Goal: Information Seeking & Learning: Learn about a topic

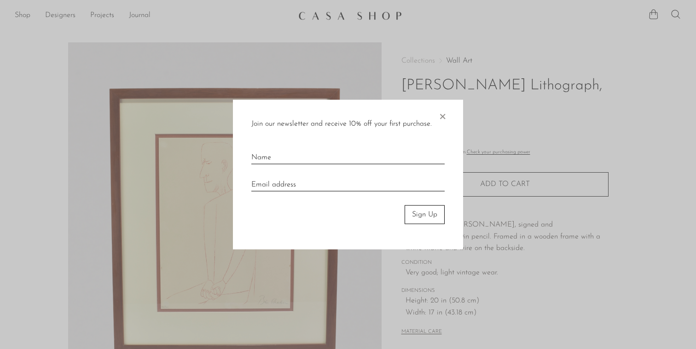
click at [443, 116] on span "×" at bounding box center [442, 114] width 9 height 29
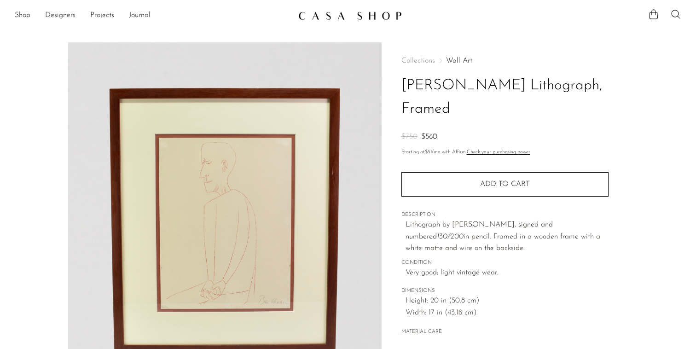
click at [348, 15] on img at bounding box center [350, 15] width 104 height 9
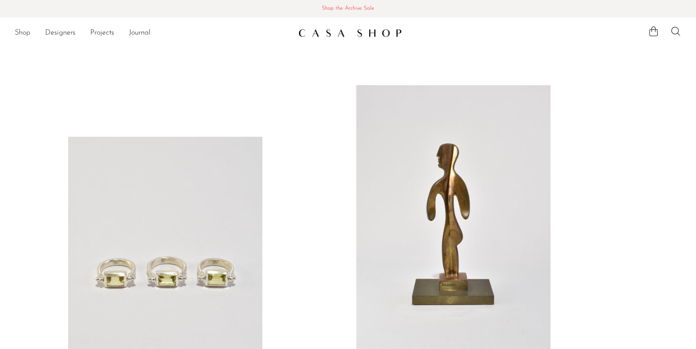
click at [19, 29] on link "Shop" at bounding box center [23, 33] width 16 height 12
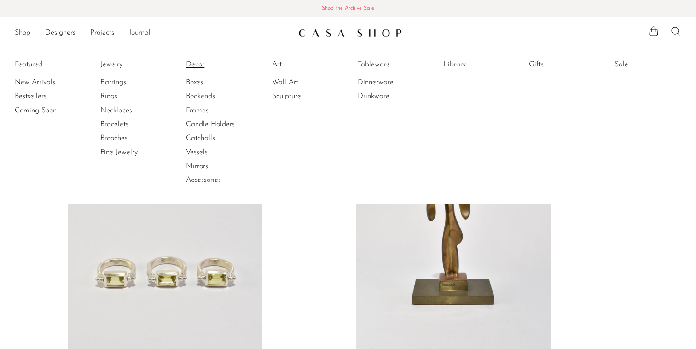
click at [197, 64] on link "Decor" at bounding box center [220, 64] width 69 height 10
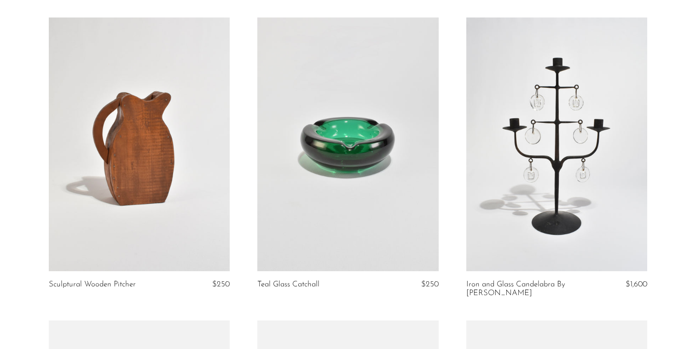
scroll to position [1304, 0]
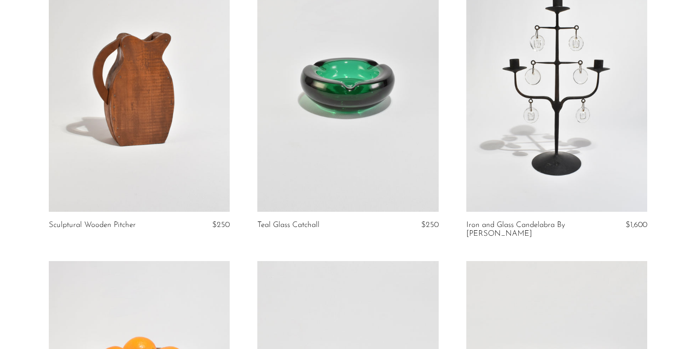
click at [124, 118] on link at bounding box center [139, 85] width 181 height 254
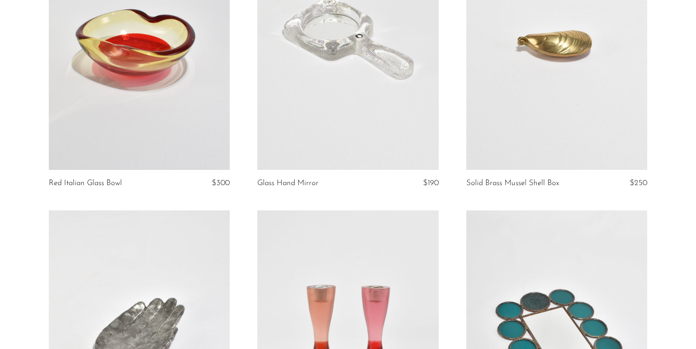
scroll to position [2821, 0]
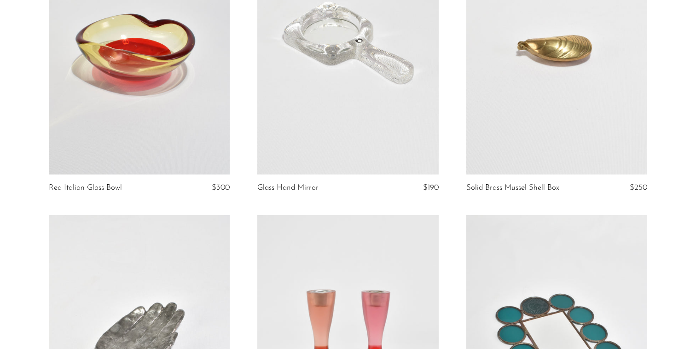
click at [567, 60] on link at bounding box center [556, 48] width 181 height 254
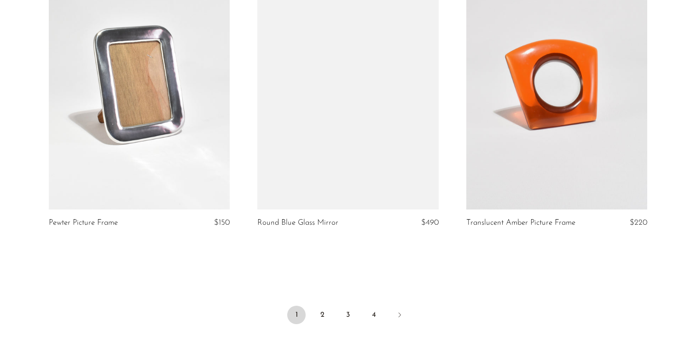
scroll to position [3384, 0]
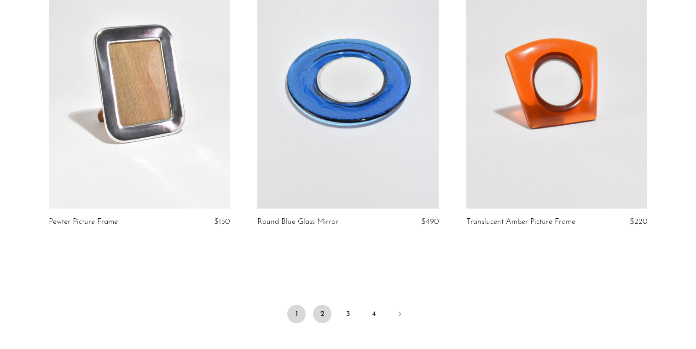
click at [325, 311] on link "2" at bounding box center [322, 314] width 18 height 18
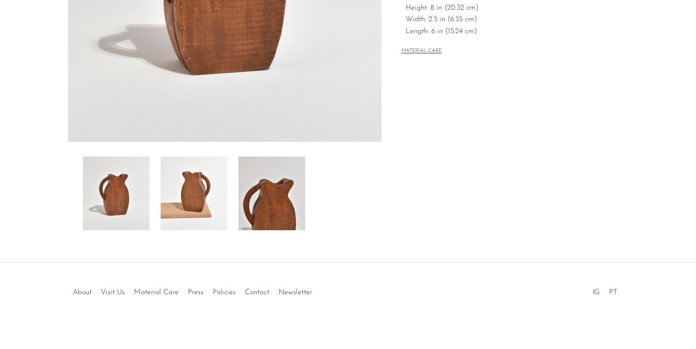
scroll to position [250, 0]
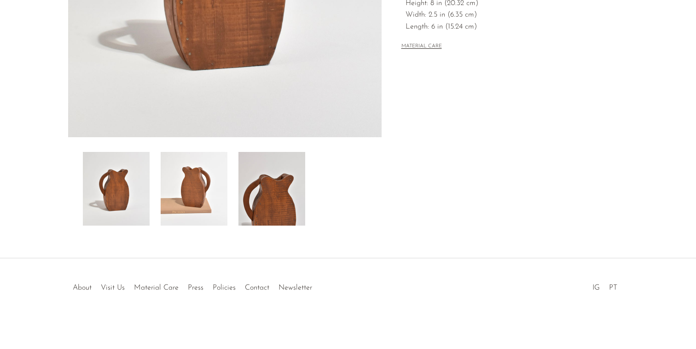
click at [216, 191] on img at bounding box center [194, 189] width 67 height 74
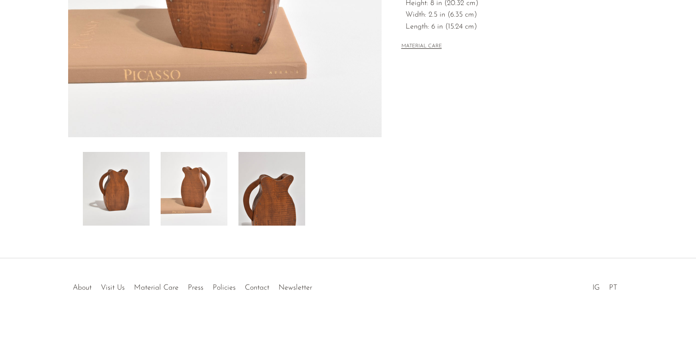
click at [269, 203] on img at bounding box center [271, 189] width 67 height 74
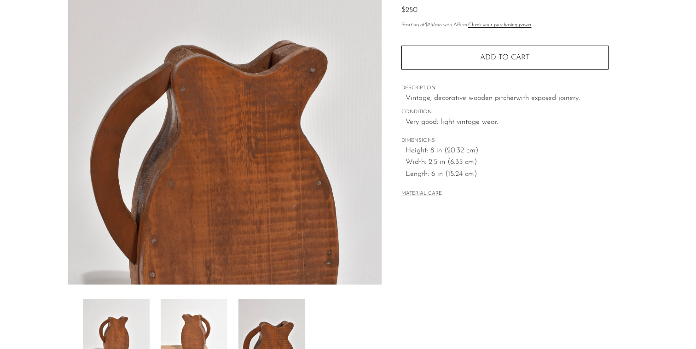
scroll to position [99, 0]
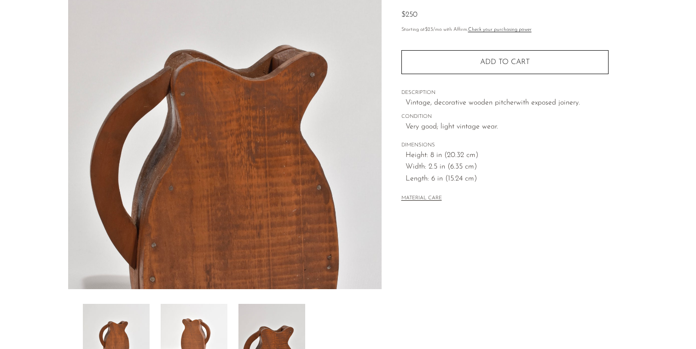
click at [121, 346] on img at bounding box center [116, 341] width 67 height 74
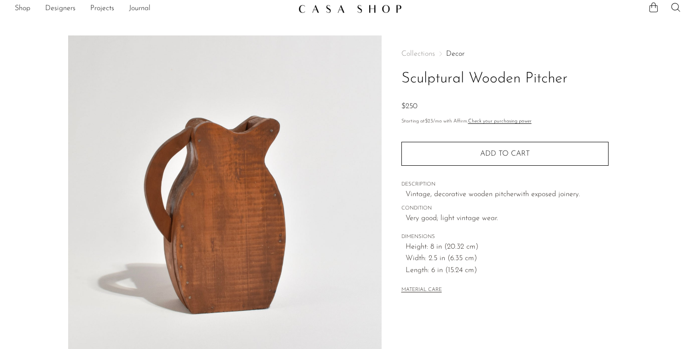
scroll to position [0, 0]
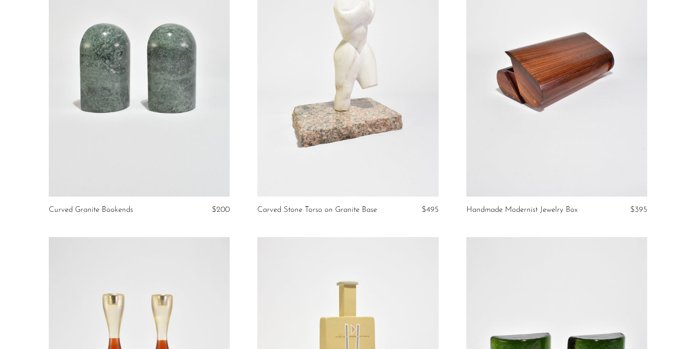
scroll to position [141, 0]
click at [128, 77] on link at bounding box center [139, 70] width 181 height 254
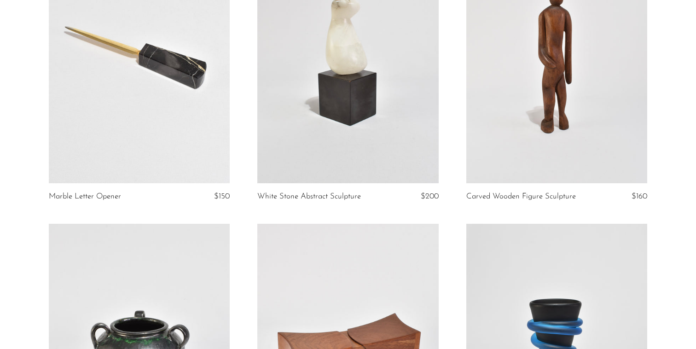
scroll to position [1036, 0]
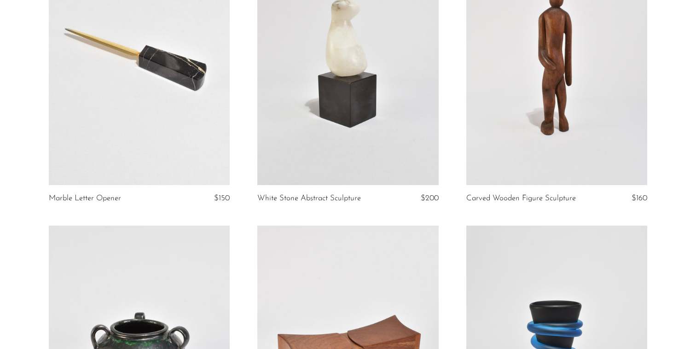
click at [493, 52] on link at bounding box center [556, 58] width 181 height 254
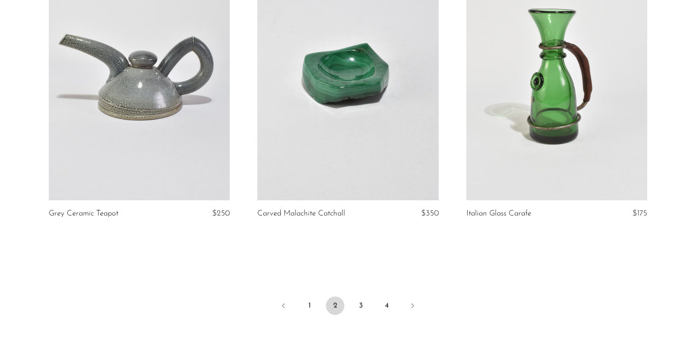
scroll to position [3399, 0]
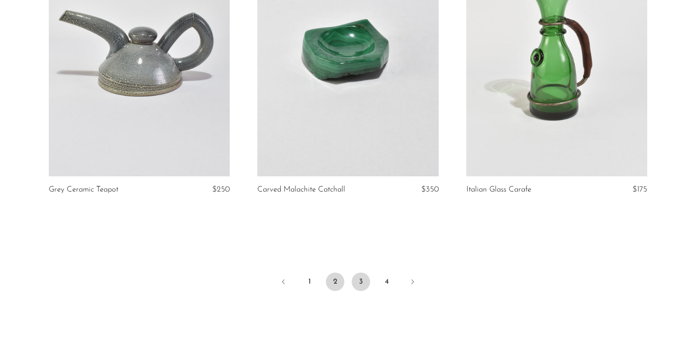
click at [361, 278] on link "3" at bounding box center [361, 281] width 18 height 18
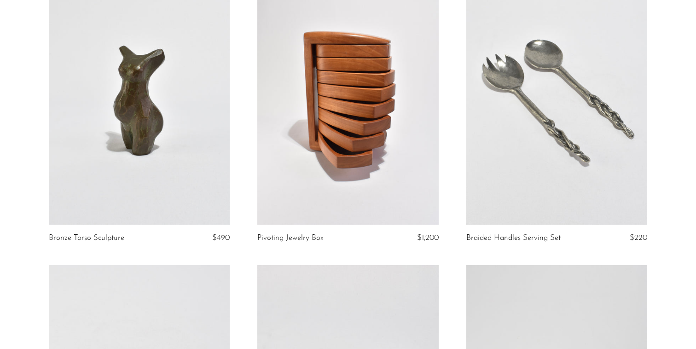
scroll to position [994, 0]
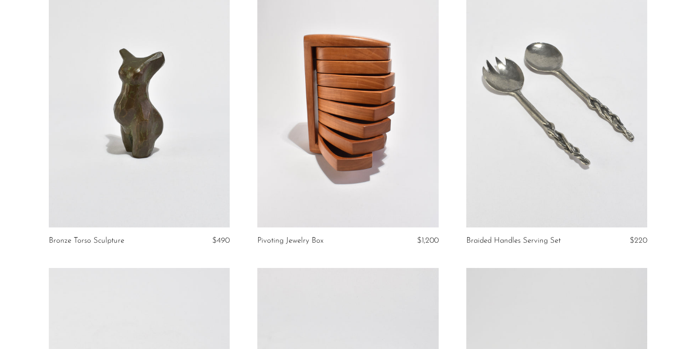
click at [145, 64] on link at bounding box center [139, 101] width 181 height 254
click at [343, 90] on link at bounding box center [347, 101] width 181 height 254
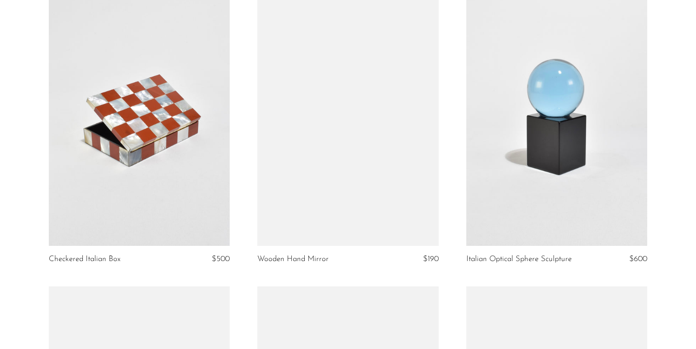
scroll to position [1565, 0]
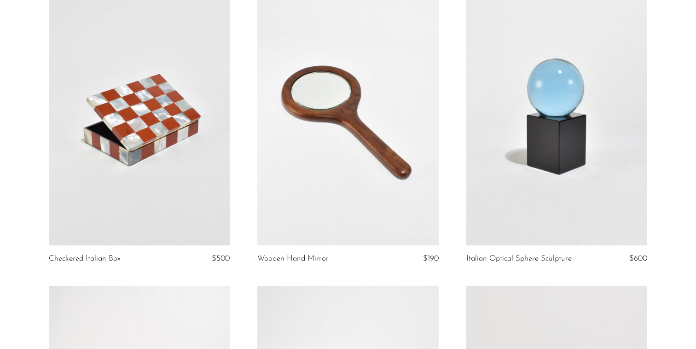
click at [337, 87] on link at bounding box center [347, 119] width 181 height 254
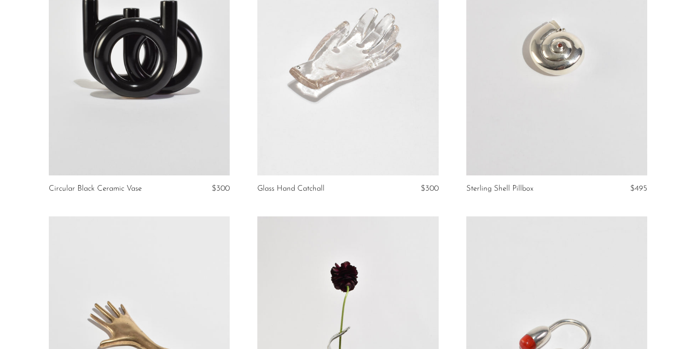
scroll to position [2518, 0]
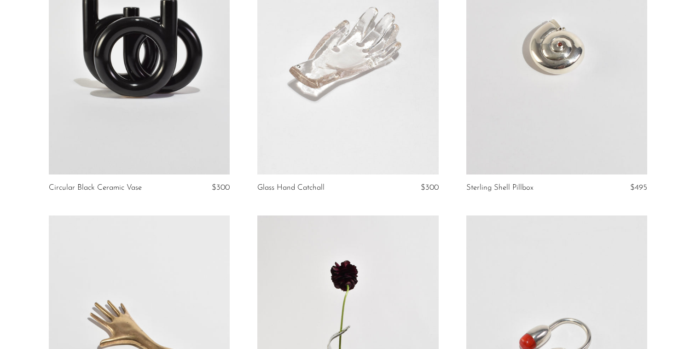
click at [551, 84] on link at bounding box center [556, 48] width 181 height 254
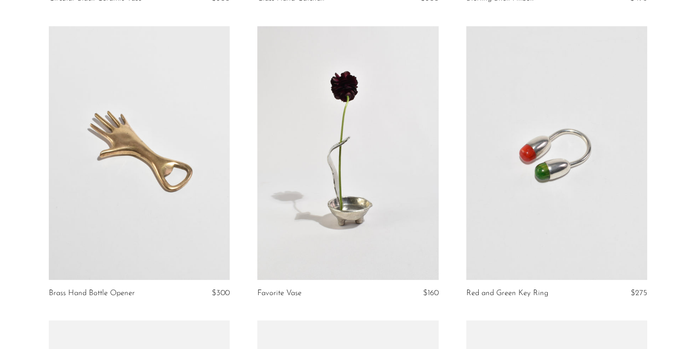
scroll to position [2762, 0]
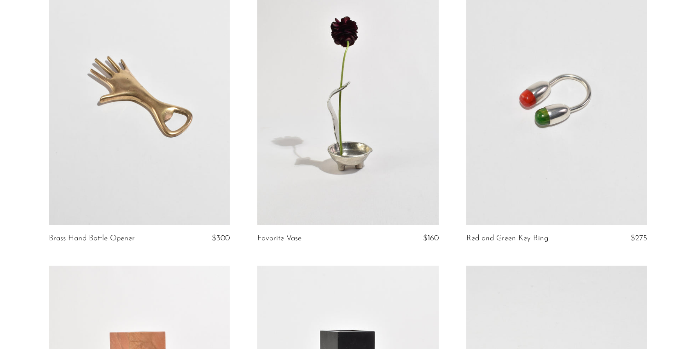
click at [373, 93] on link at bounding box center [347, 98] width 181 height 254
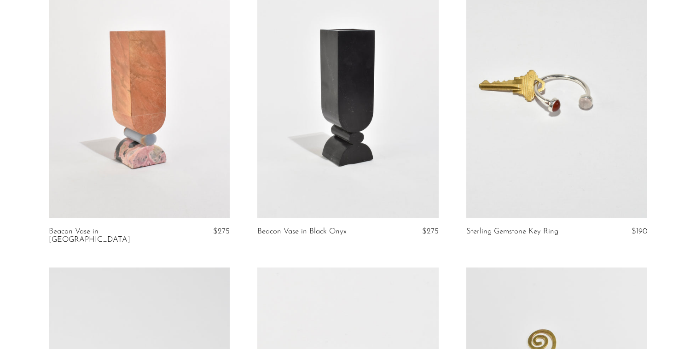
scroll to position [3070, 0]
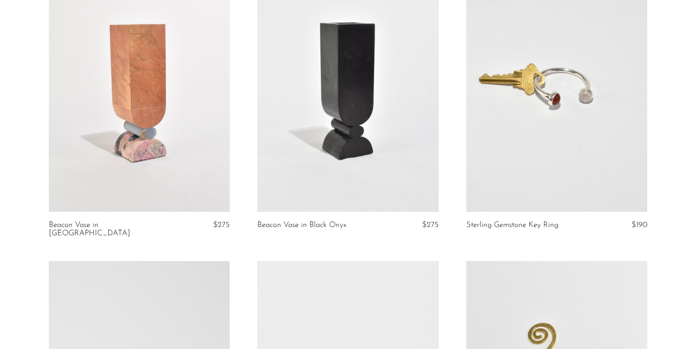
click at [504, 84] on link at bounding box center [556, 85] width 181 height 254
click at [371, 97] on link at bounding box center [347, 85] width 181 height 254
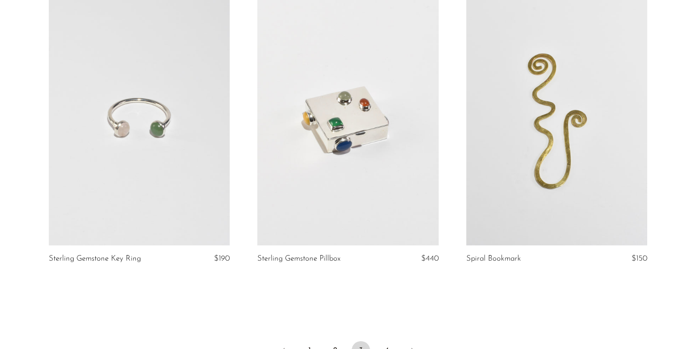
scroll to position [3340, 0]
click at [137, 102] on link at bounding box center [139, 118] width 181 height 254
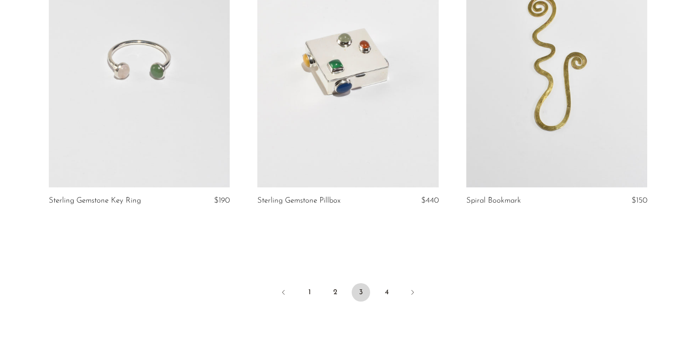
scroll to position [3420, 0]
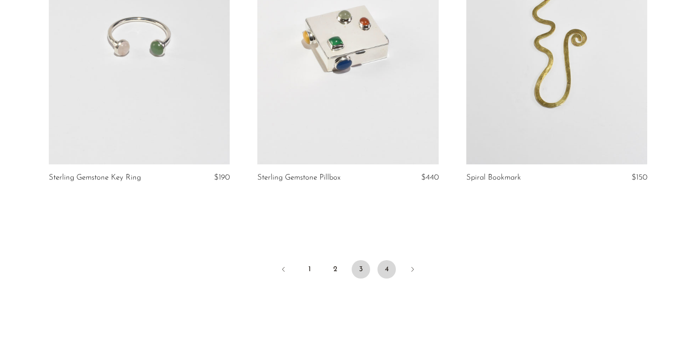
click at [386, 260] on link "4" at bounding box center [386, 269] width 18 height 18
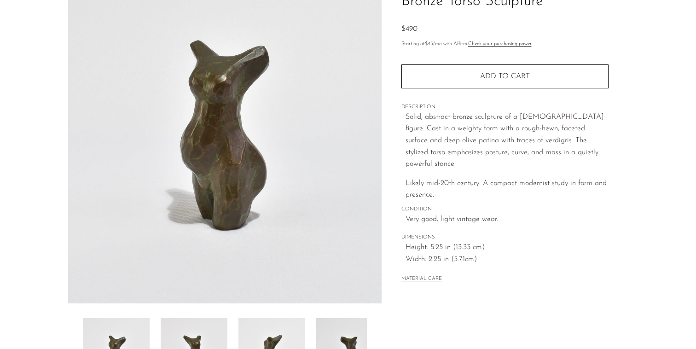
scroll to position [99, 0]
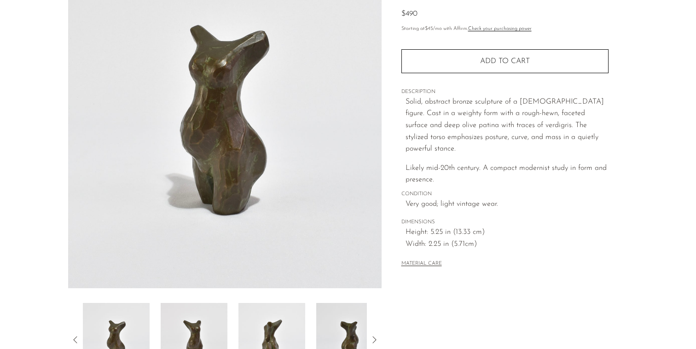
click at [197, 319] on img at bounding box center [194, 340] width 67 height 74
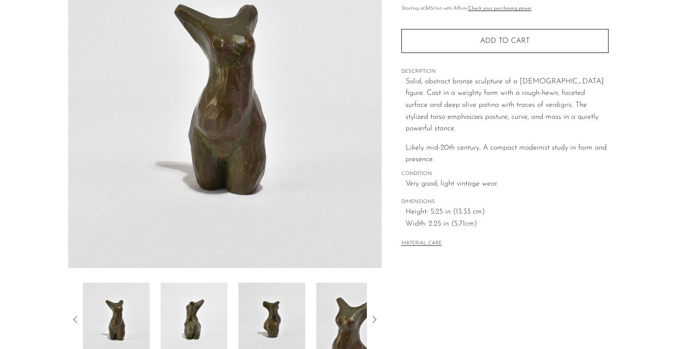
scroll to position [127, 0]
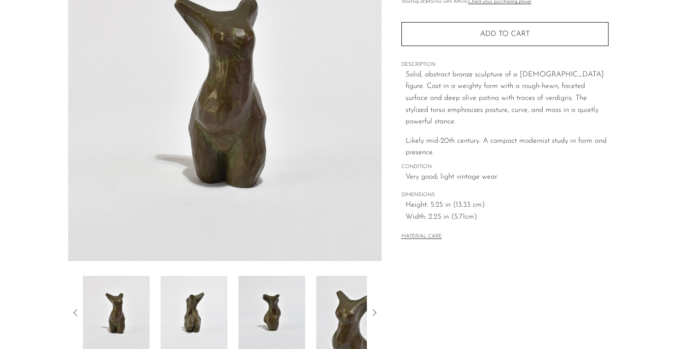
click at [206, 309] on img at bounding box center [194, 313] width 67 height 74
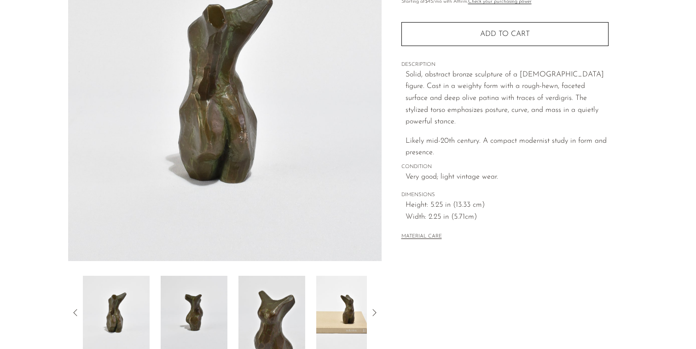
click at [212, 311] on img at bounding box center [194, 313] width 67 height 74
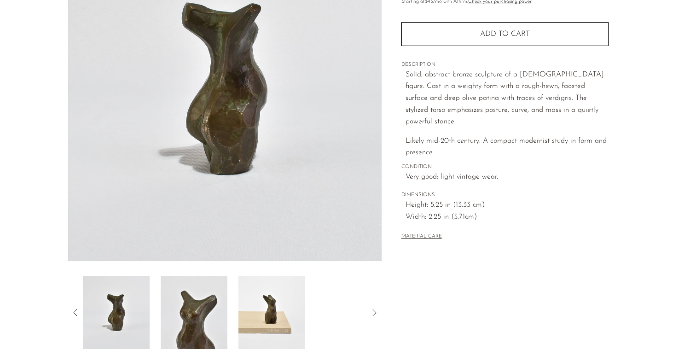
click at [215, 312] on img at bounding box center [194, 313] width 67 height 74
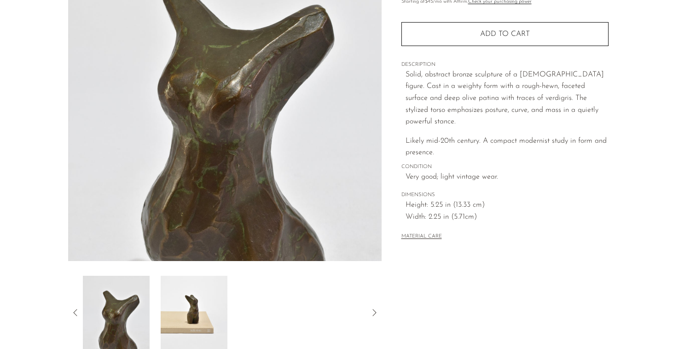
click at [191, 315] on img at bounding box center [194, 313] width 67 height 74
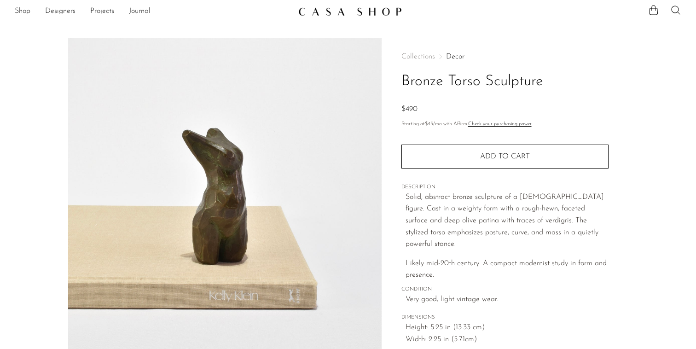
scroll to position [4, 0]
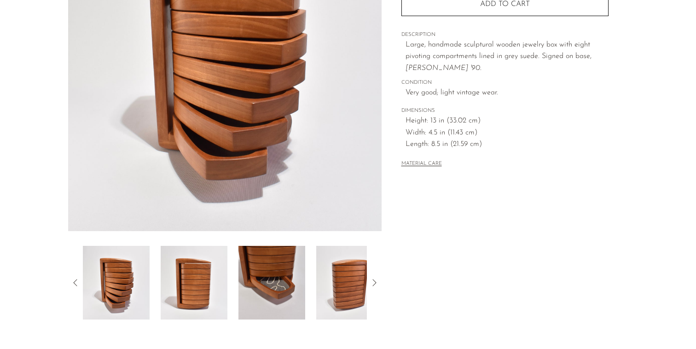
scroll to position [250, 0]
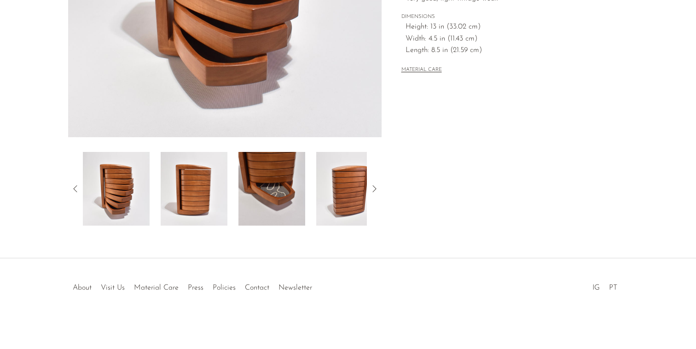
click at [287, 187] on img at bounding box center [271, 189] width 67 height 74
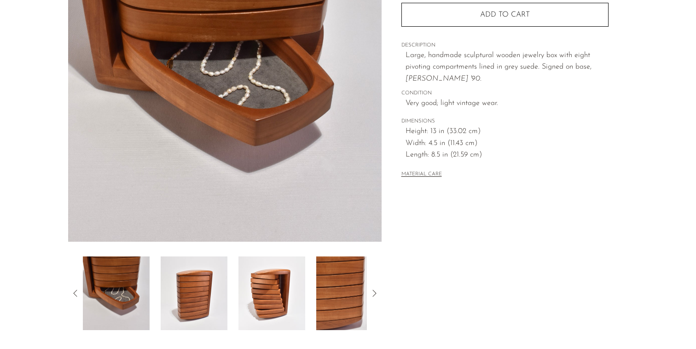
scroll to position [143, 0]
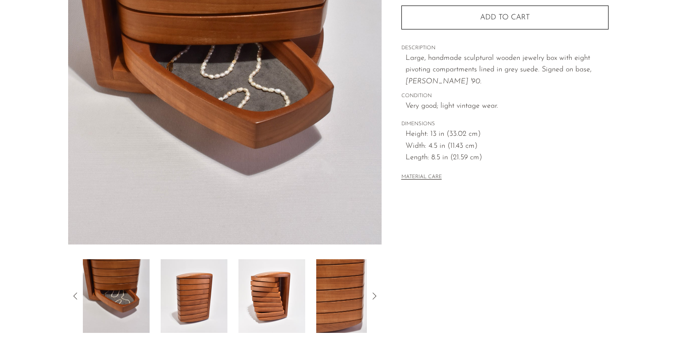
click at [279, 295] on img at bounding box center [271, 296] width 67 height 74
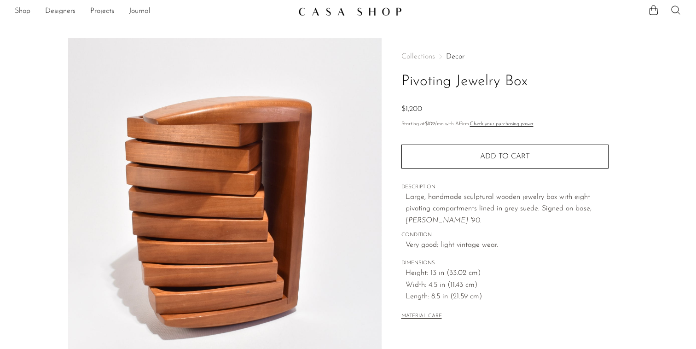
scroll to position [0, 0]
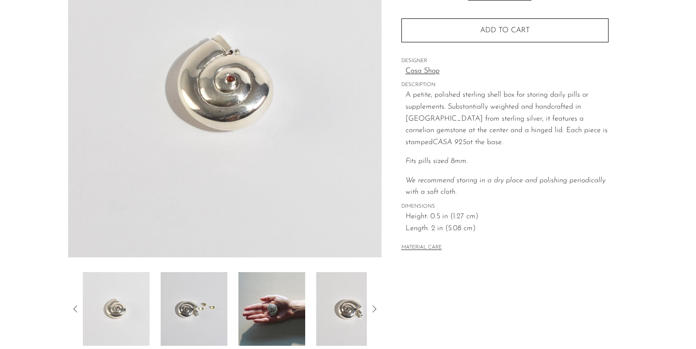
scroll to position [193, 0]
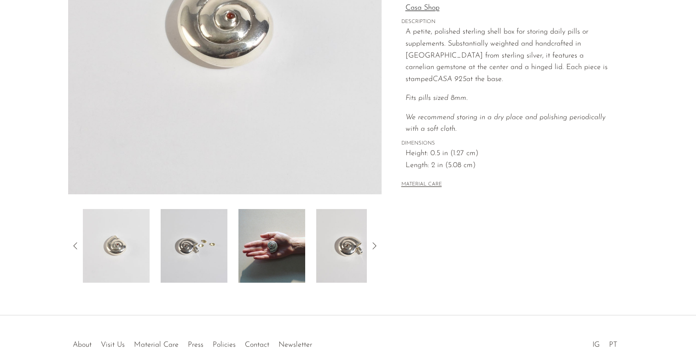
click at [210, 239] on img at bounding box center [194, 246] width 67 height 74
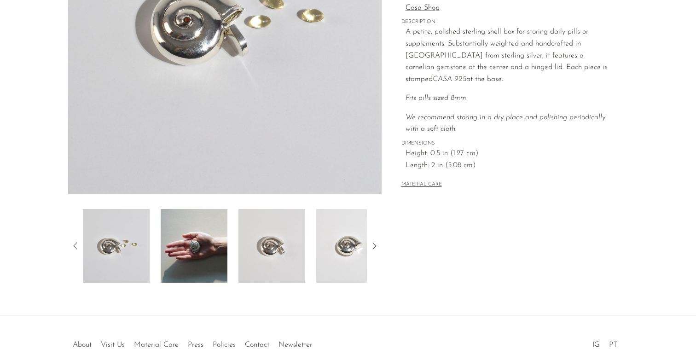
click at [209, 252] on img at bounding box center [194, 246] width 67 height 74
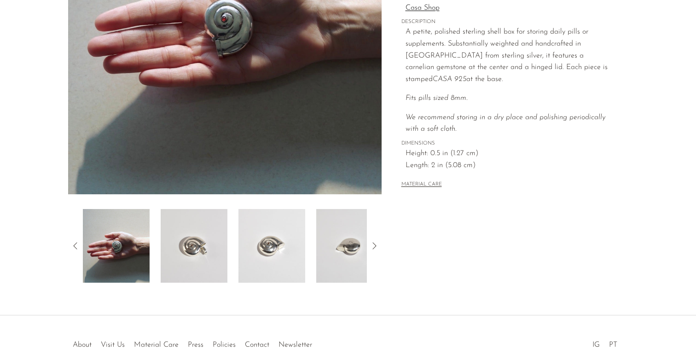
click at [198, 249] on img at bounding box center [194, 246] width 67 height 74
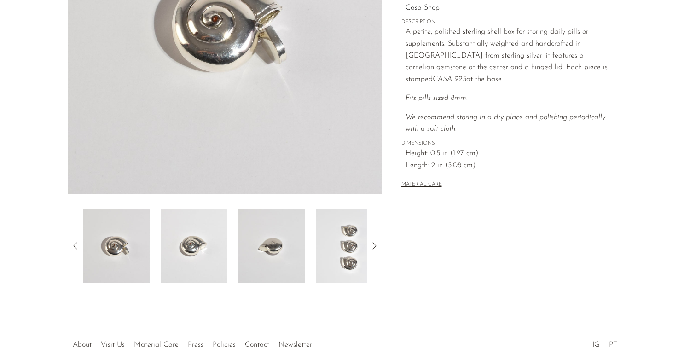
click at [327, 251] on img at bounding box center [349, 246] width 67 height 74
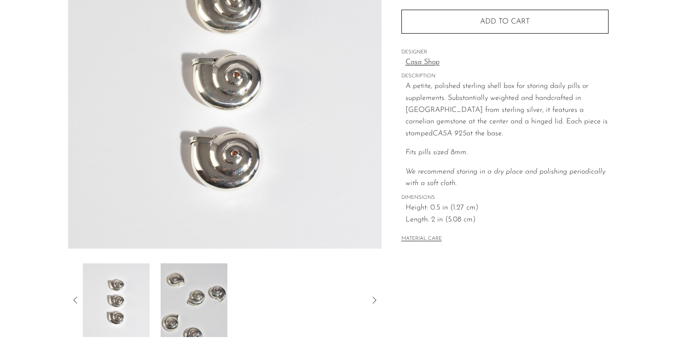
scroll to position [131, 0]
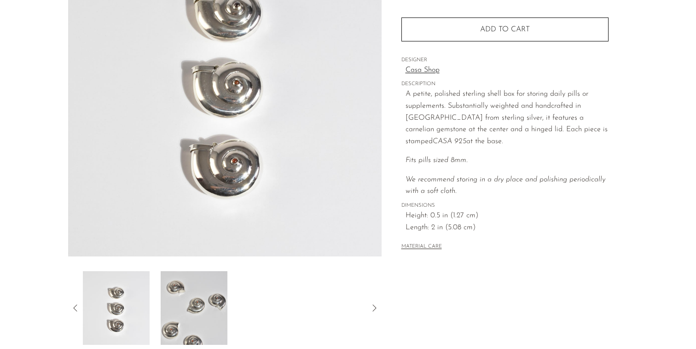
click at [210, 299] on img at bounding box center [194, 308] width 67 height 74
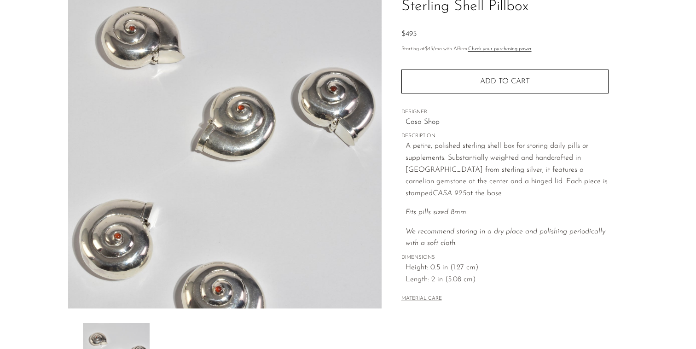
scroll to position [0, 0]
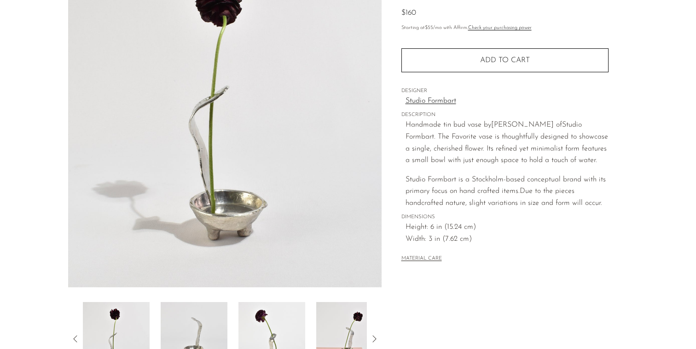
scroll to position [126, 0]
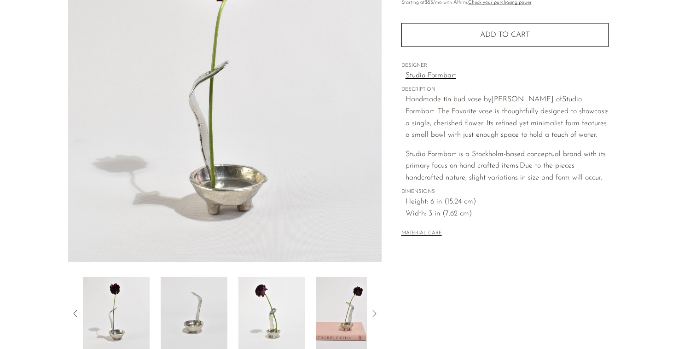
click at [198, 307] on img at bounding box center [194, 314] width 67 height 74
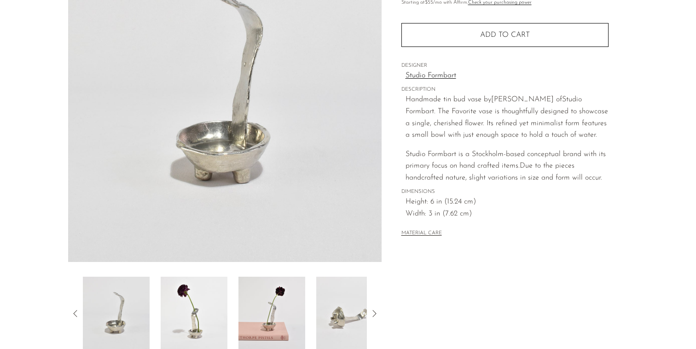
click at [281, 312] on img at bounding box center [271, 314] width 67 height 74
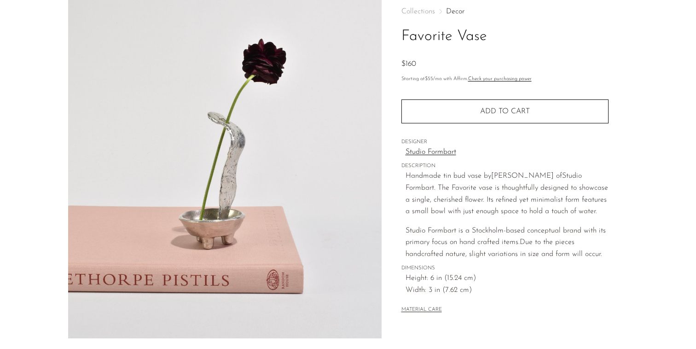
scroll to position [0, 0]
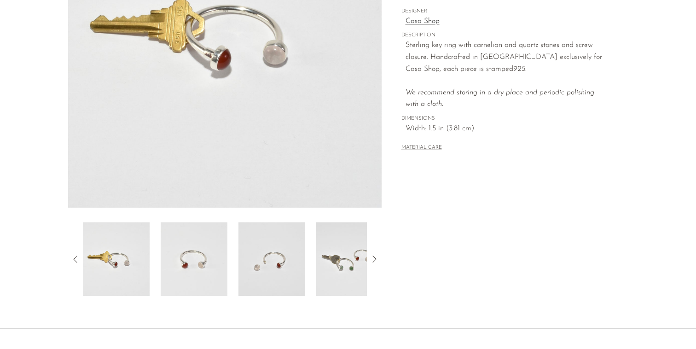
scroll to position [250, 0]
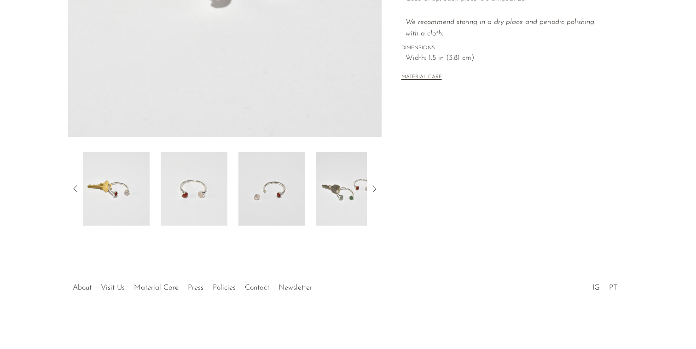
click at [347, 188] on img at bounding box center [349, 189] width 67 height 74
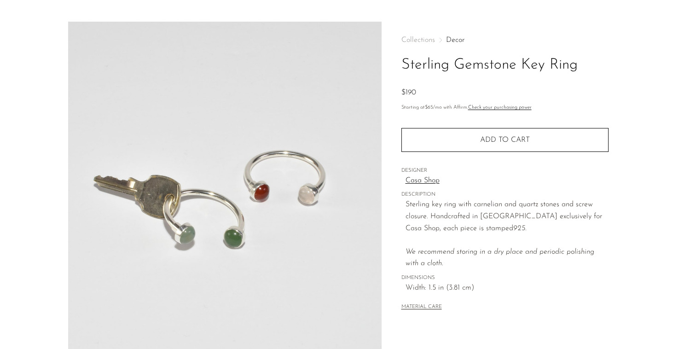
scroll to position [0, 0]
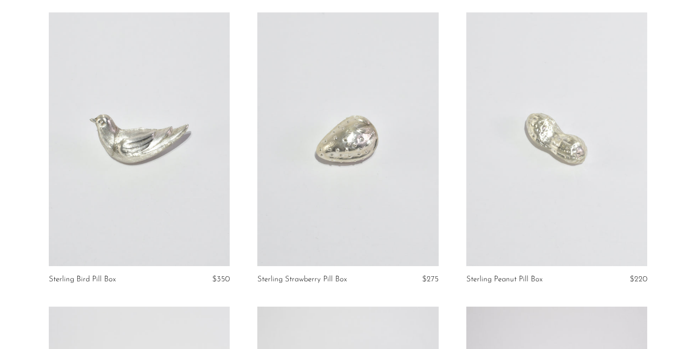
scroll to position [87, 0]
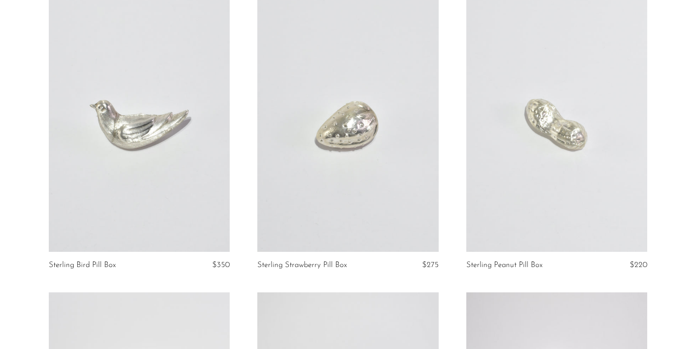
click at [157, 117] on link at bounding box center [139, 125] width 181 height 254
click at [357, 117] on link at bounding box center [347, 125] width 181 height 254
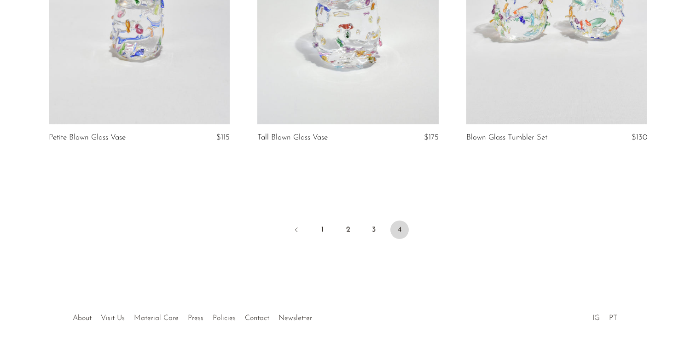
scroll to position [0, 0]
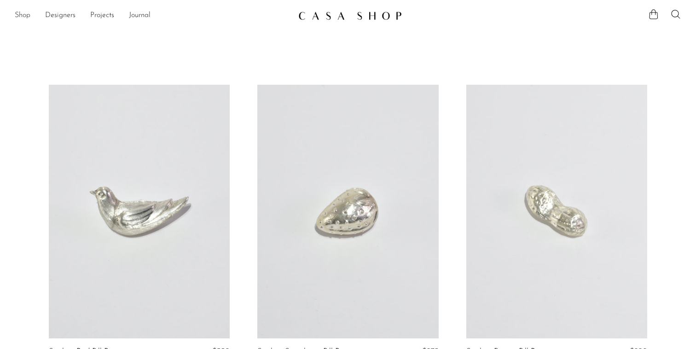
click at [23, 18] on link "Shop" at bounding box center [23, 16] width 16 height 12
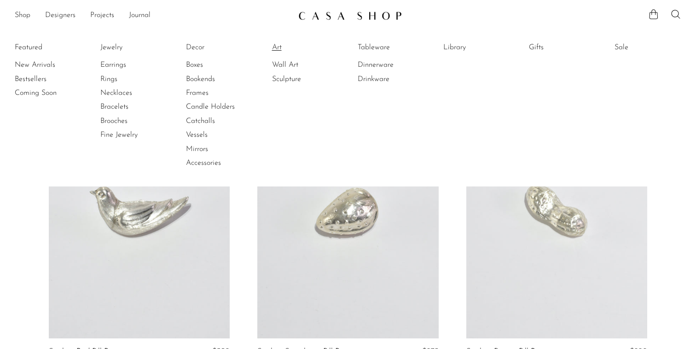
click at [276, 48] on link "Art" at bounding box center [306, 47] width 69 height 10
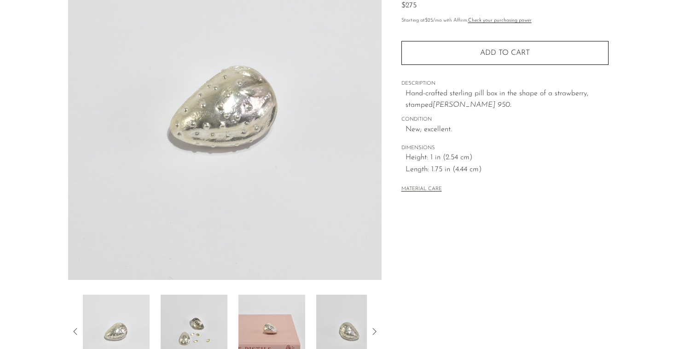
scroll to position [223, 0]
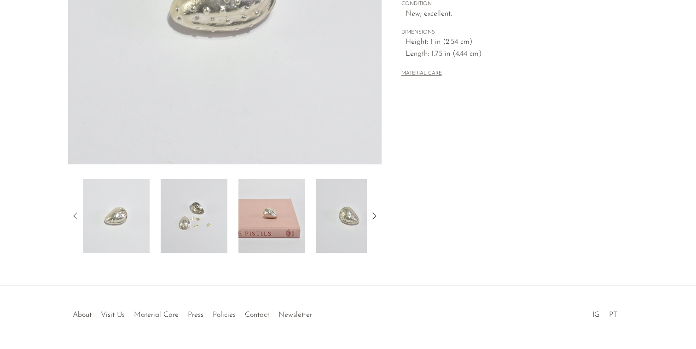
click at [213, 214] on img at bounding box center [194, 216] width 67 height 74
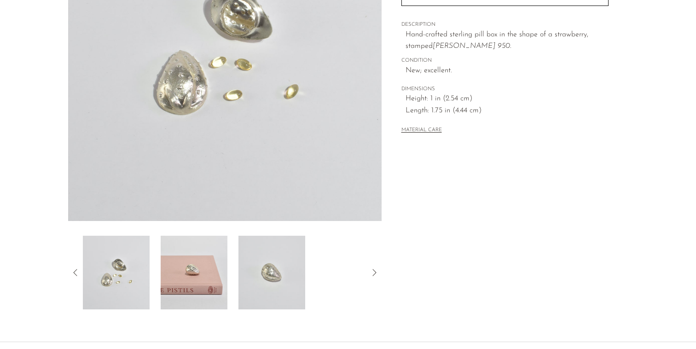
scroll to position [147, 0]
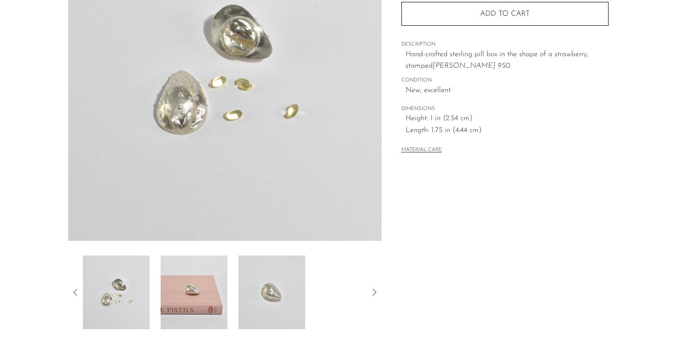
click at [210, 314] on img at bounding box center [194, 292] width 67 height 74
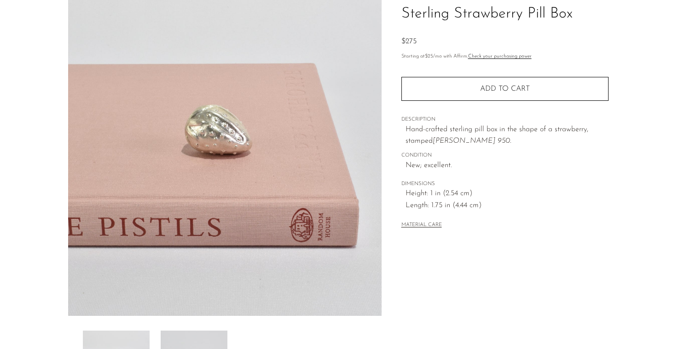
scroll to position [0, 0]
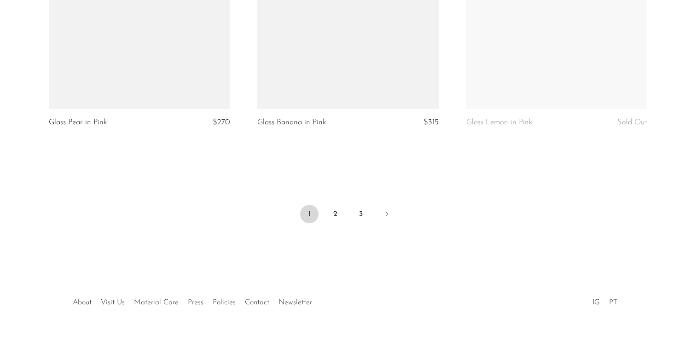
scroll to position [3499, 0]
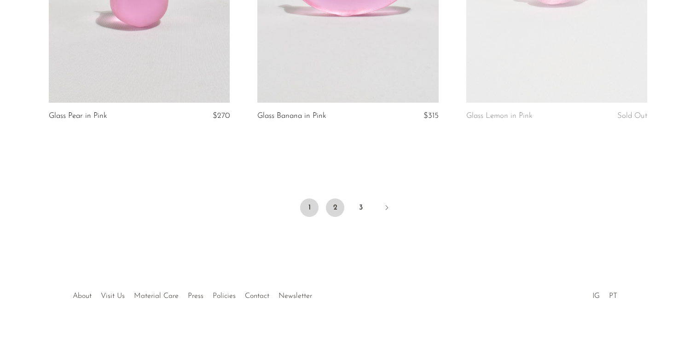
click at [337, 198] on link "2" at bounding box center [335, 207] width 18 height 18
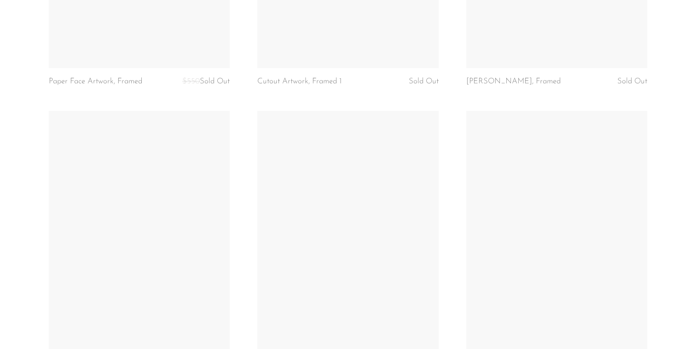
scroll to position [3418, 0]
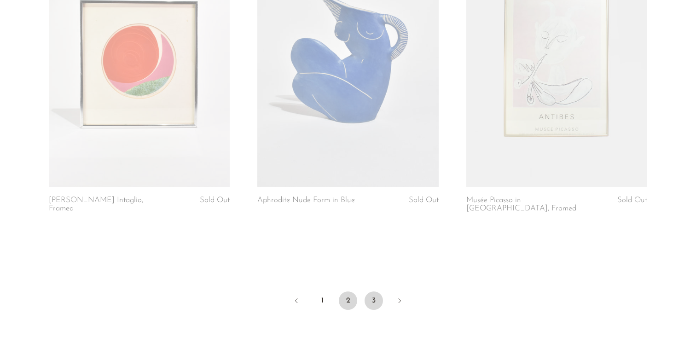
click at [378, 291] on link "3" at bounding box center [374, 300] width 18 height 18
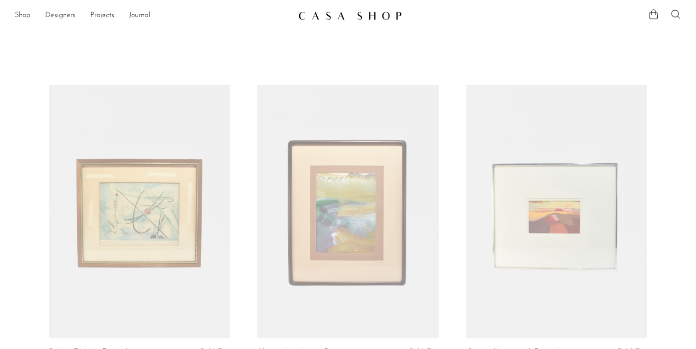
click at [22, 16] on link "Shop" at bounding box center [23, 16] width 16 height 12
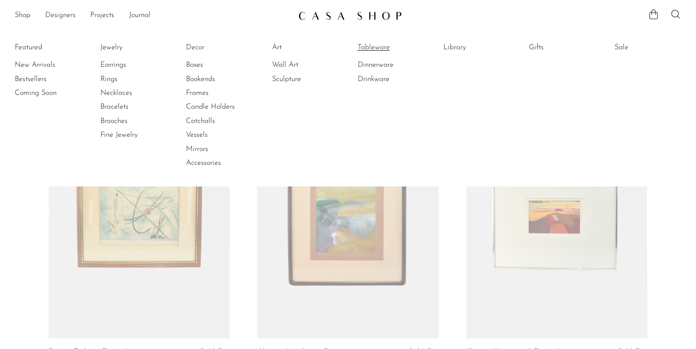
click at [382, 47] on link "Tableware" at bounding box center [392, 47] width 69 height 10
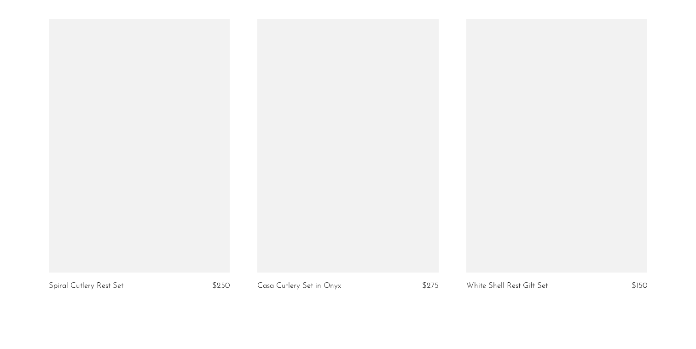
scroll to position [3377, 0]
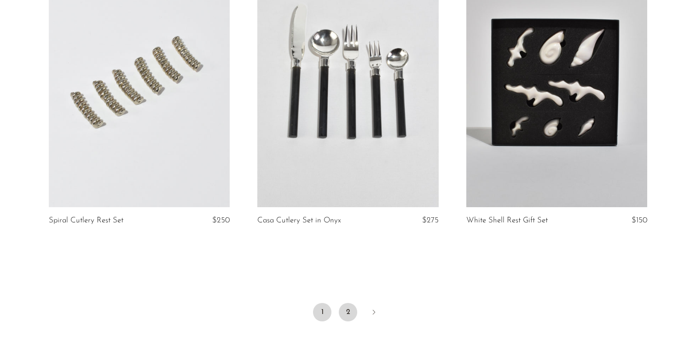
click at [352, 311] on link "2" at bounding box center [348, 312] width 18 height 18
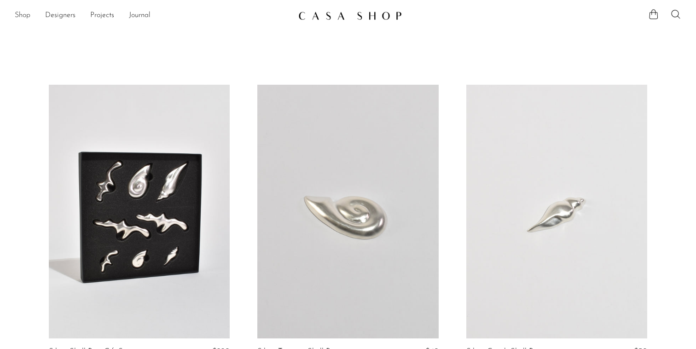
click at [26, 14] on link "Shop" at bounding box center [23, 16] width 16 height 12
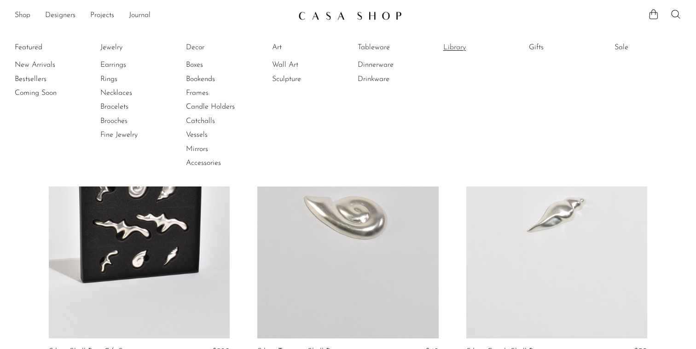
click at [458, 45] on link "Library" at bounding box center [477, 47] width 69 height 10
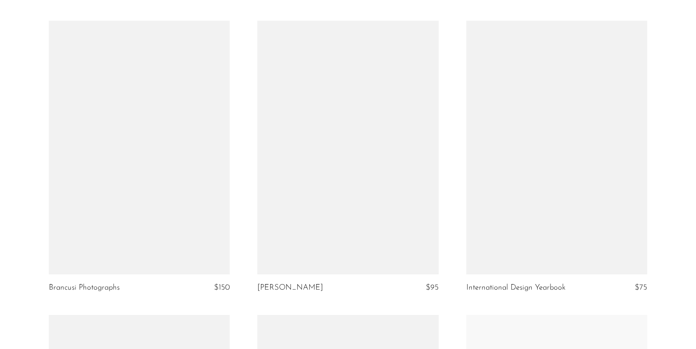
scroll to position [2176, 0]
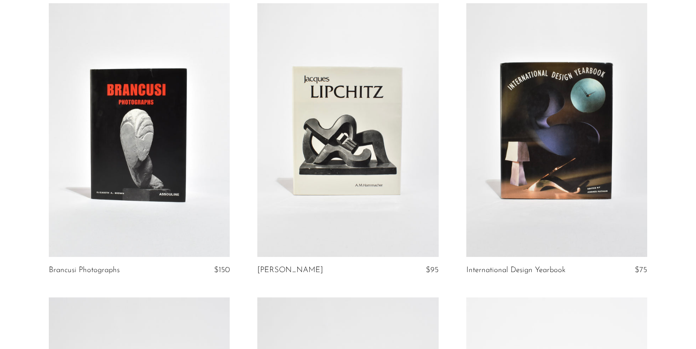
click at [316, 138] on link at bounding box center [347, 130] width 181 height 254
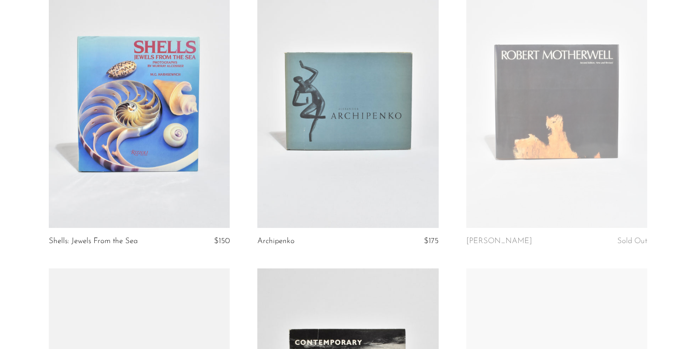
scroll to position [2535, 0]
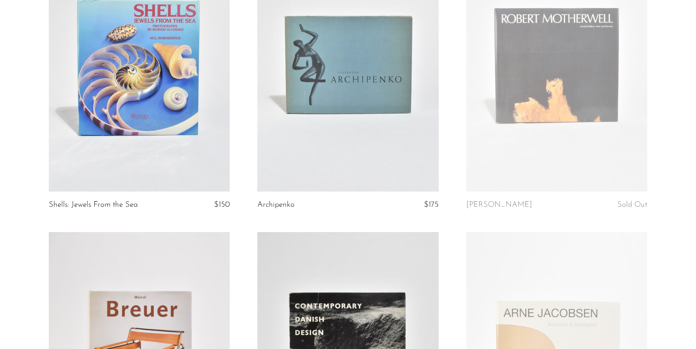
click at [510, 59] on link at bounding box center [556, 65] width 181 height 254
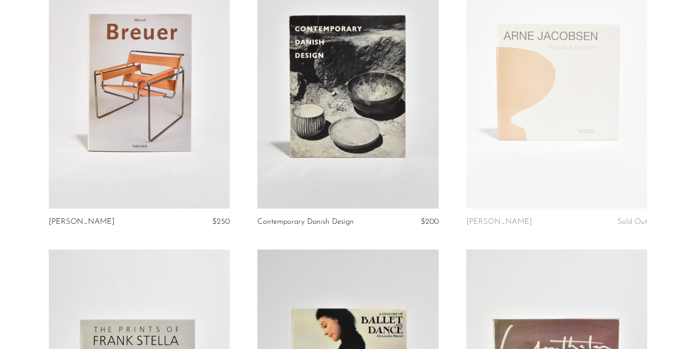
scroll to position [2812, 0]
click at [356, 57] on link at bounding box center [347, 82] width 181 height 254
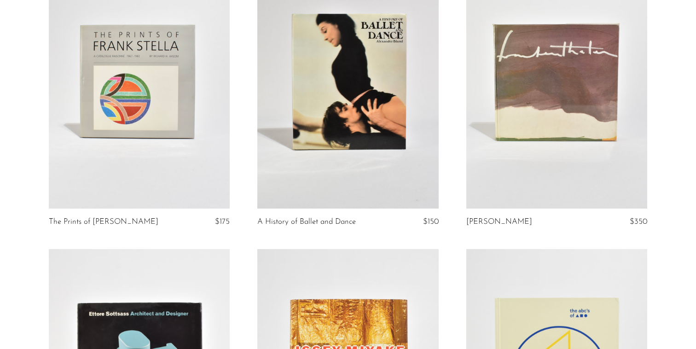
scroll to position [3109, 0]
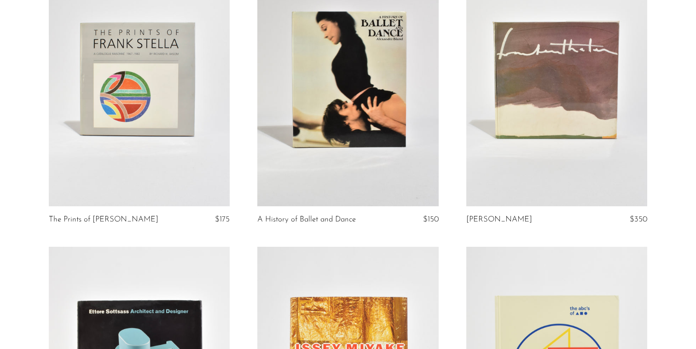
click at [377, 99] on link at bounding box center [347, 80] width 181 height 254
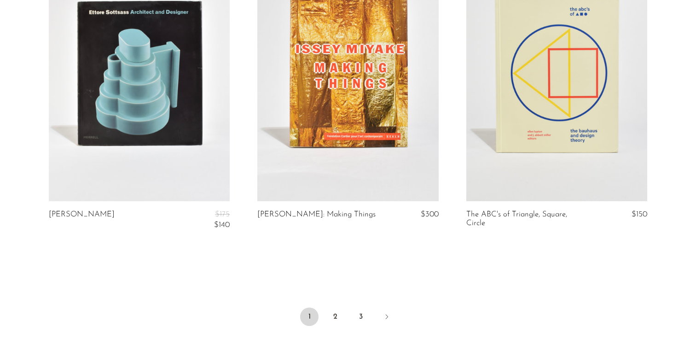
scroll to position [3526, 0]
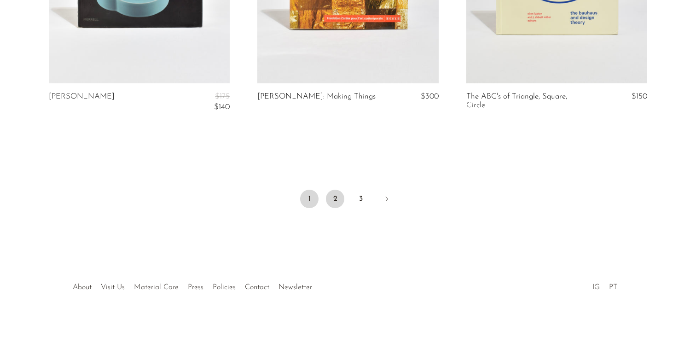
click at [333, 197] on link "2" at bounding box center [335, 199] width 18 height 18
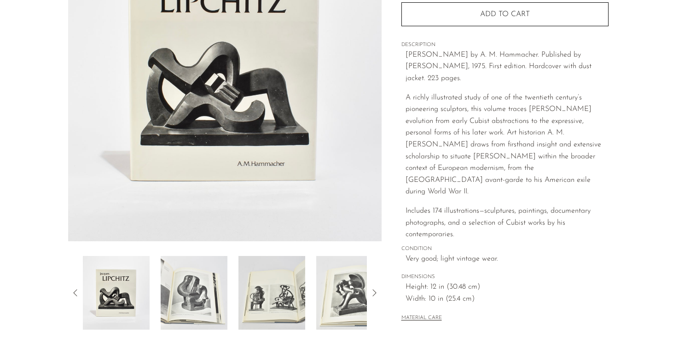
scroll to position [152, 0]
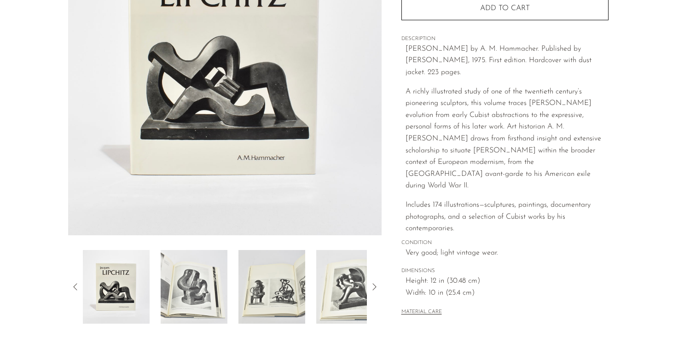
click at [373, 286] on icon at bounding box center [374, 286] width 11 height 11
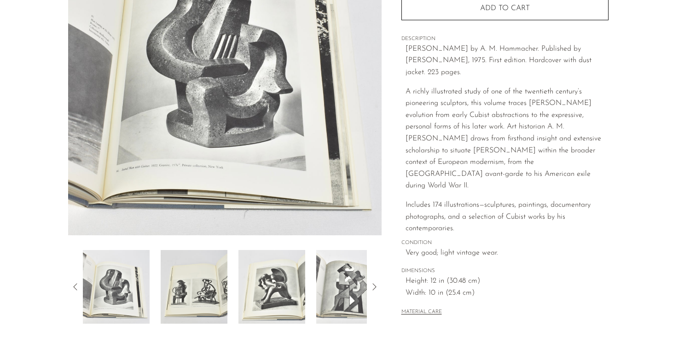
click at [373, 286] on icon at bounding box center [374, 286] width 11 height 11
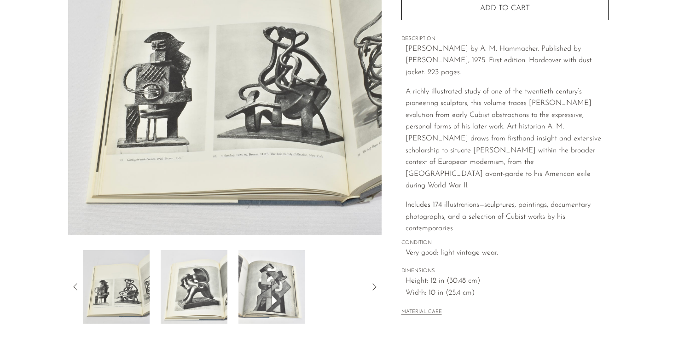
click at [373, 286] on icon at bounding box center [374, 286] width 11 height 11
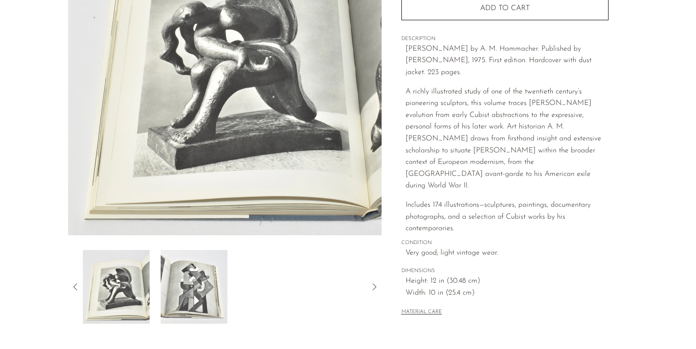
click at [72, 288] on icon at bounding box center [75, 286] width 11 height 11
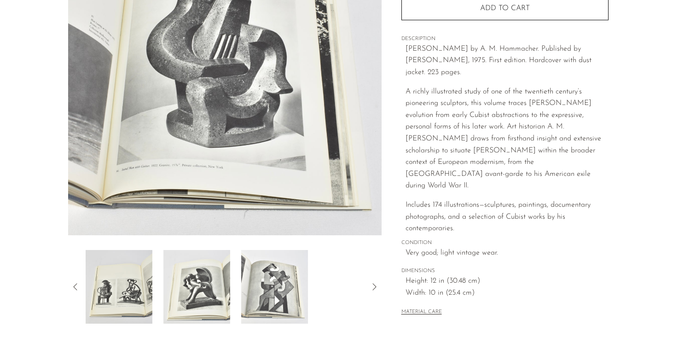
click at [72, 288] on icon at bounding box center [75, 286] width 11 height 11
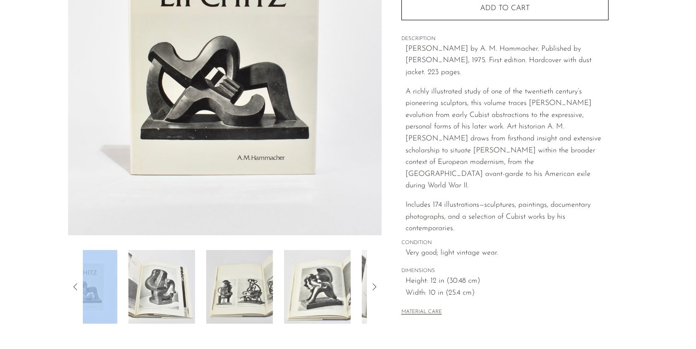
click at [72, 288] on icon at bounding box center [75, 286] width 11 height 11
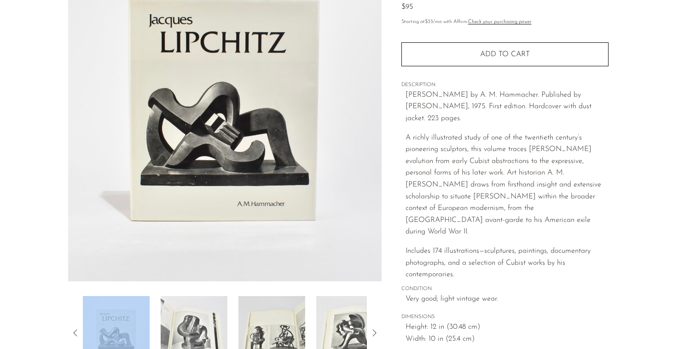
scroll to position [0, 0]
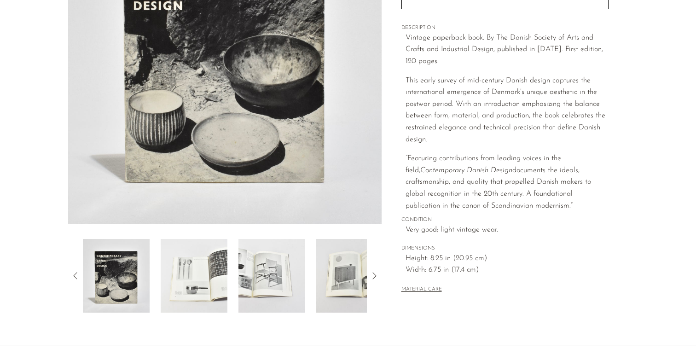
scroll to position [171, 0]
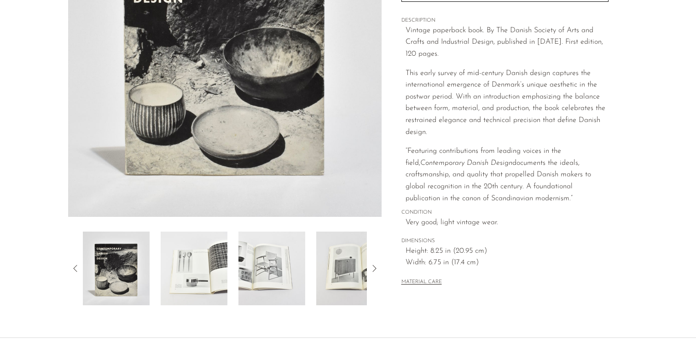
click at [269, 279] on img at bounding box center [271, 269] width 67 height 74
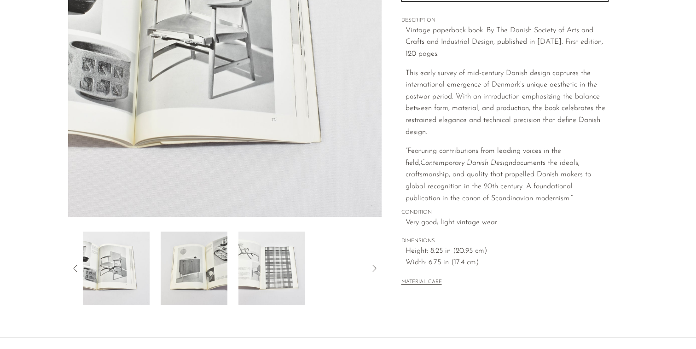
click at [268, 276] on img at bounding box center [271, 269] width 67 height 74
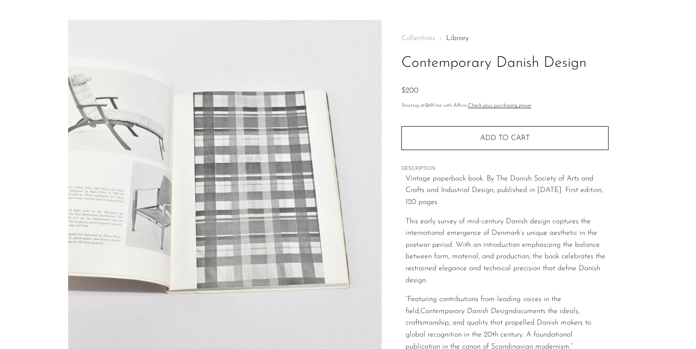
scroll to position [0, 0]
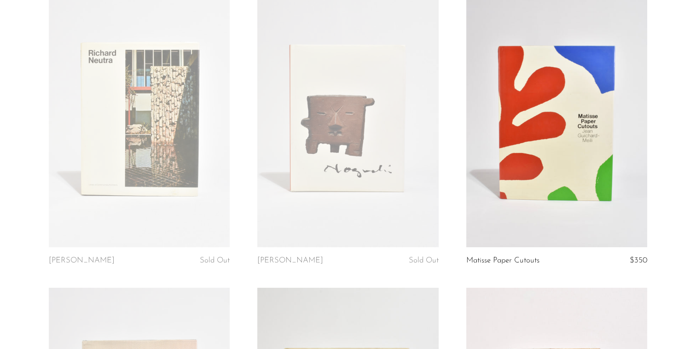
scroll to position [92, 0]
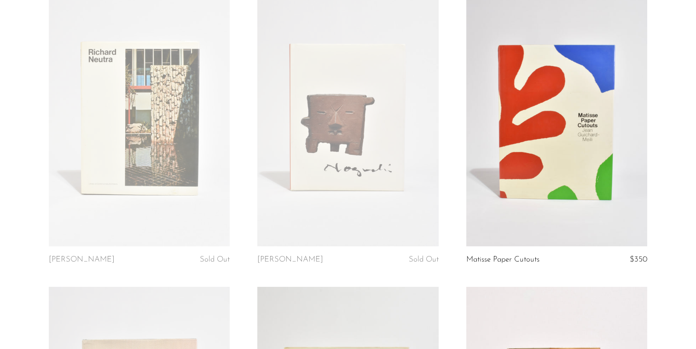
click at [340, 119] on link at bounding box center [347, 120] width 181 height 254
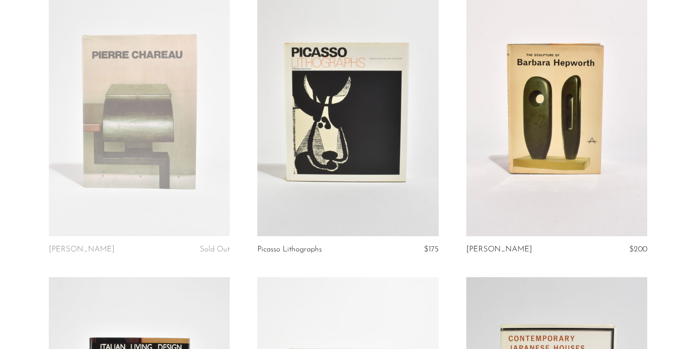
scroll to position [422, 0]
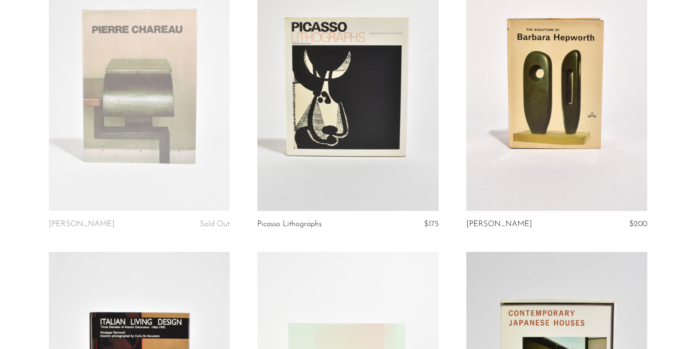
click at [595, 76] on link at bounding box center [556, 84] width 181 height 254
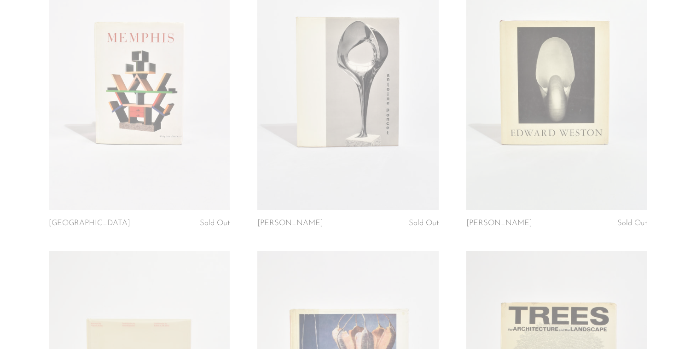
scroll to position [1330, 0]
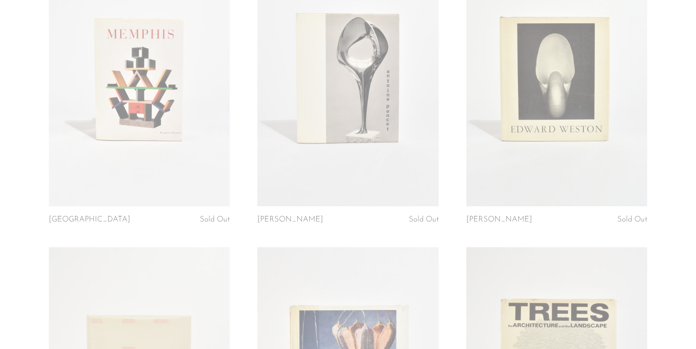
click at [564, 94] on link at bounding box center [556, 80] width 181 height 254
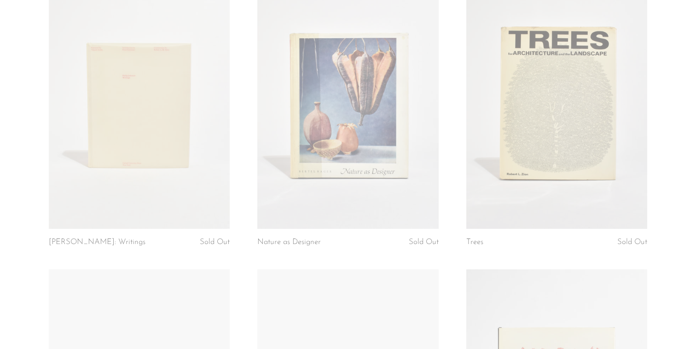
scroll to position [1610, 0]
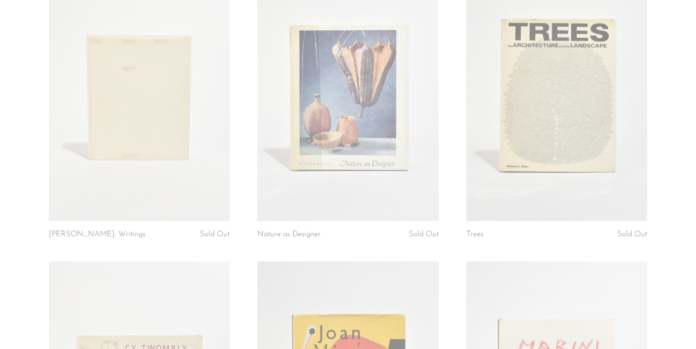
click at [517, 77] on link at bounding box center [556, 94] width 181 height 254
click at [132, 113] on link at bounding box center [139, 94] width 181 height 254
click at [335, 90] on link at bounding box center [347, 94] width 181 height 254
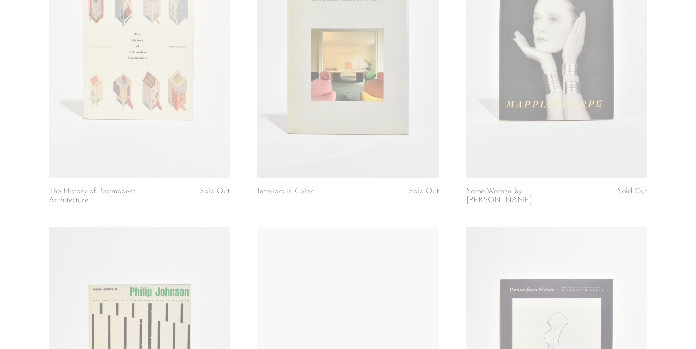
scroll to position [2251, 0]
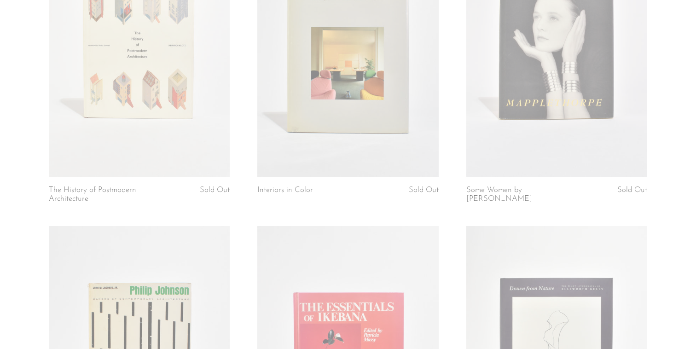
click at [496, 91] on link at bounding box center [556, 50] width 181 height 254
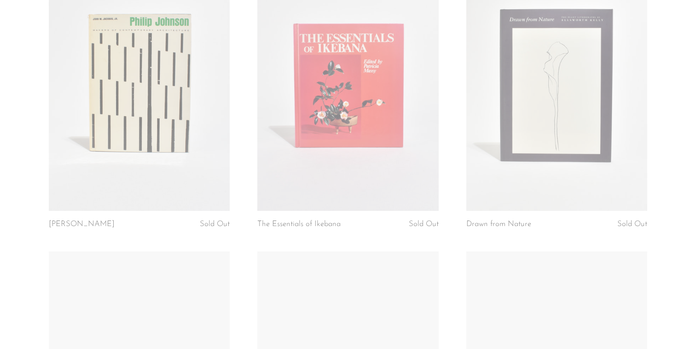
scroll to position [2532, 0]
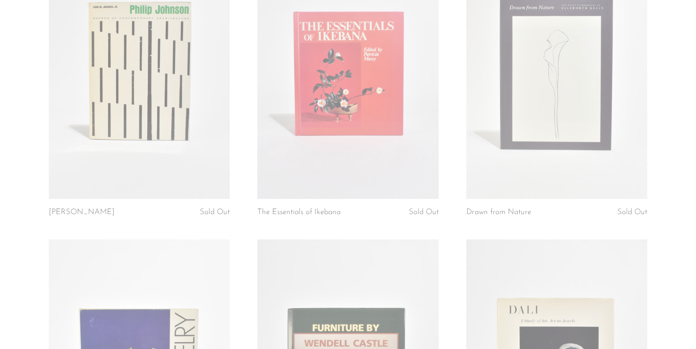
click at [528, 84] on link at bounding box center [556, 72] width 181 height 254
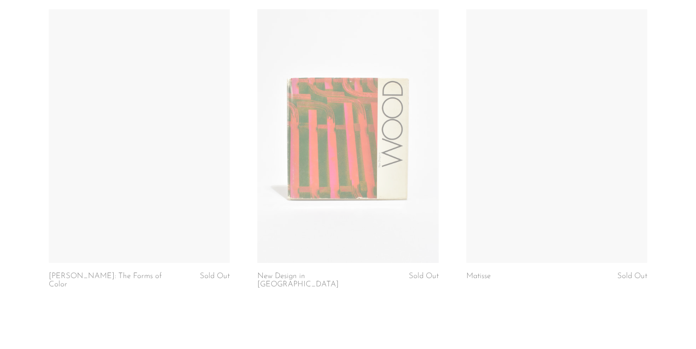
scroll to position [3374, 0]
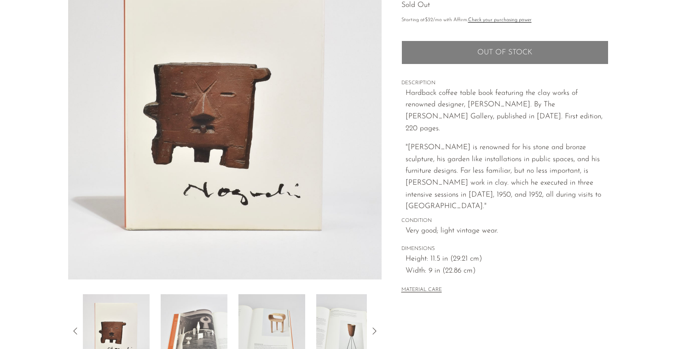
scroll to position [156, 0]
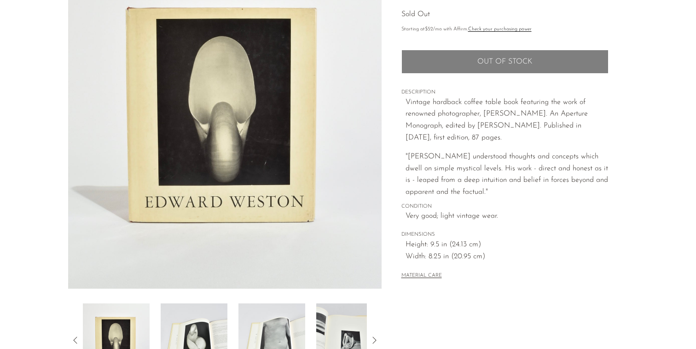
scroll to position [119, 0]
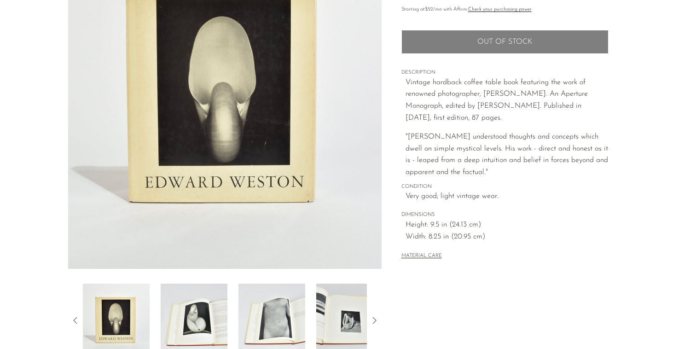
click at [342, 334] on img at bounding box center [349, 321] width 67 height 74
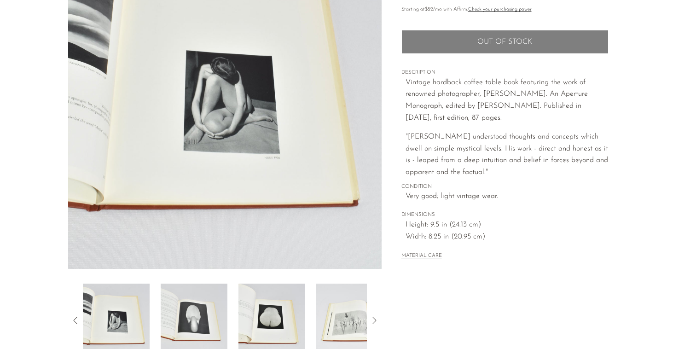
click at [273, 342] on img at bounding box center [271, 321] width 67 height 74
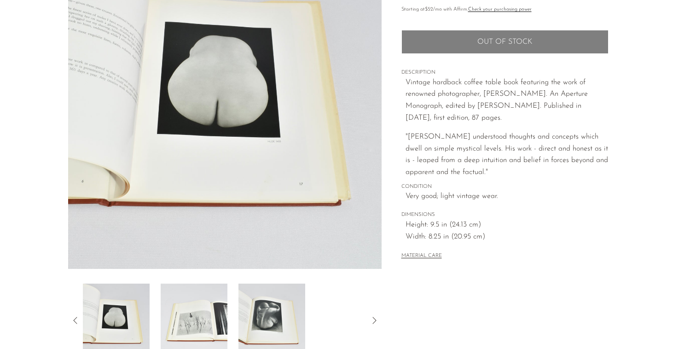
click at [279, 311] on img at bounding box center [271, 321] width 67 height 74
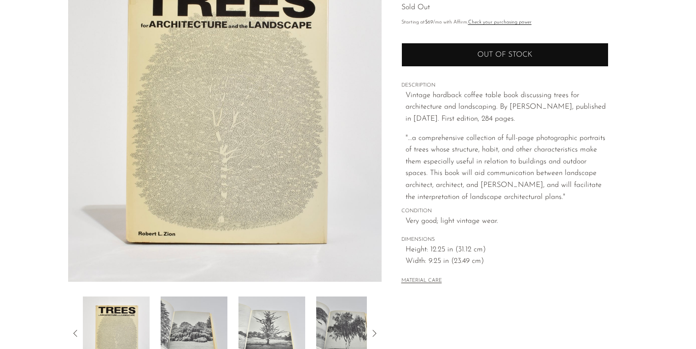
scroll to position [107, 0]
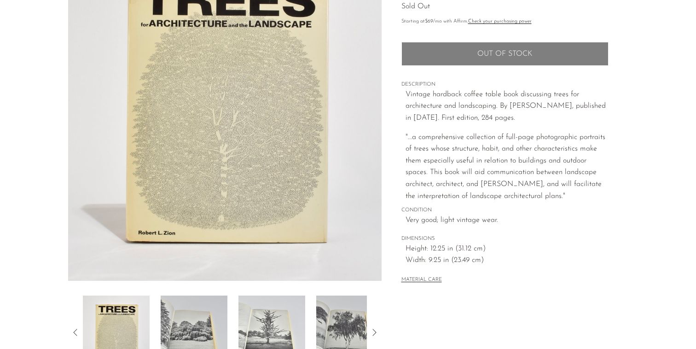
click at [200, 307] on img at bounding box center [194, 333] width 67 height 74
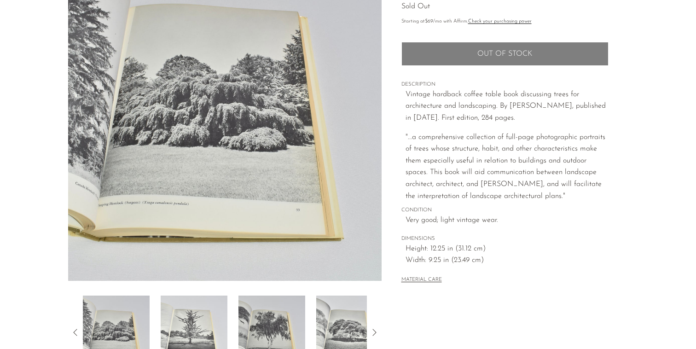
click at [263, 312] on img at bounding box center [271, 333] width 67 height 74
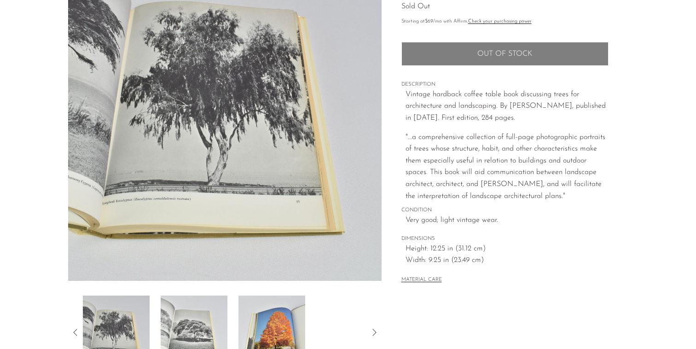
click at [263, 312] on img at bounding box center [271, 333] width 67 height 74
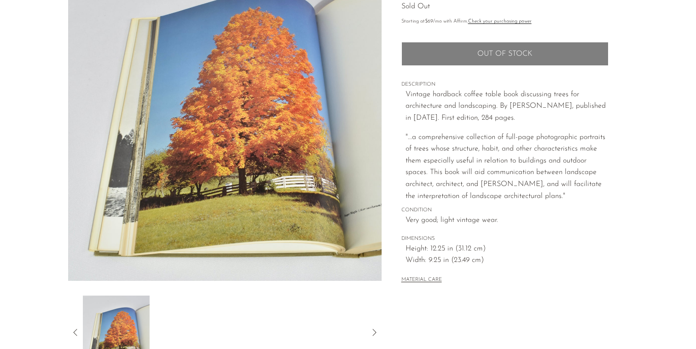
scroll to position [0, 0]
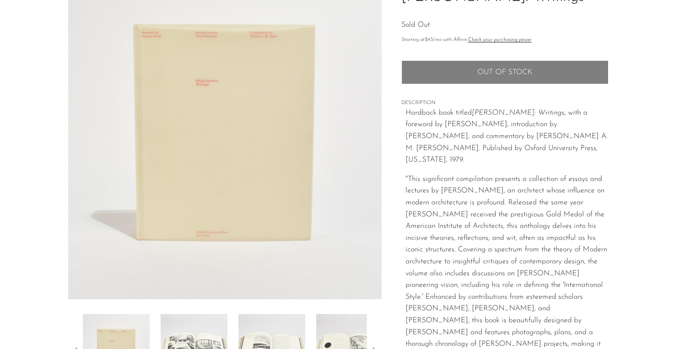
scroll to position [108, 0]
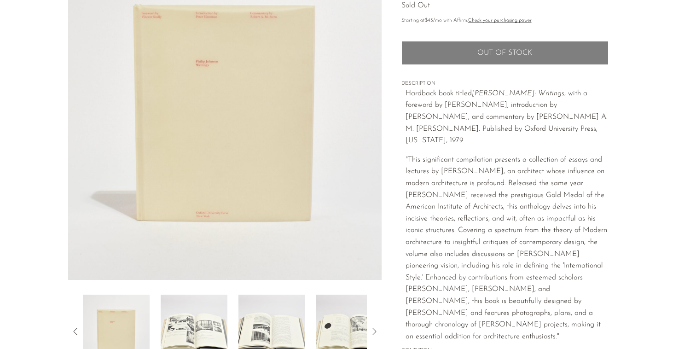
click at [206, 310] on img at bounding box center [194, 332] width 67 height 74
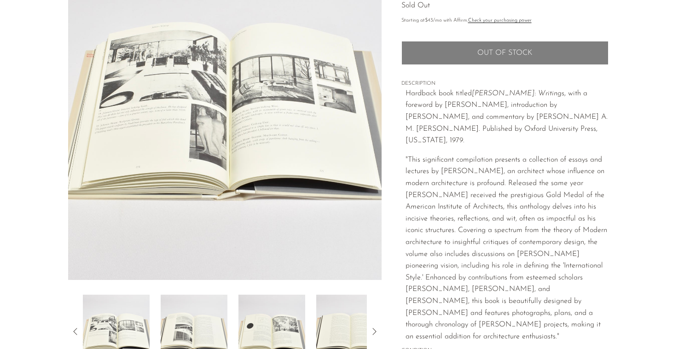
click at [71, 329] on icon at bounding box center [75, 331] width 11 height 11
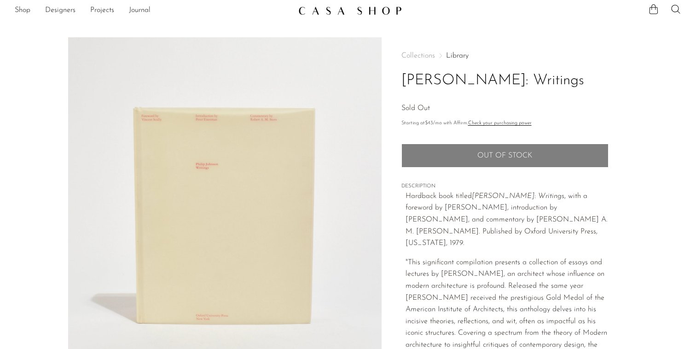
scroll to position [0, 0]
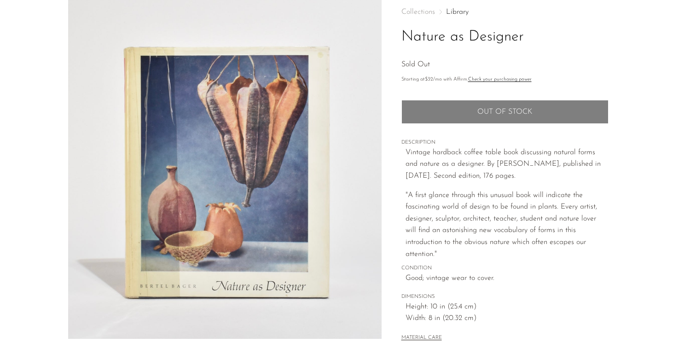
scroll to position [52, 0]
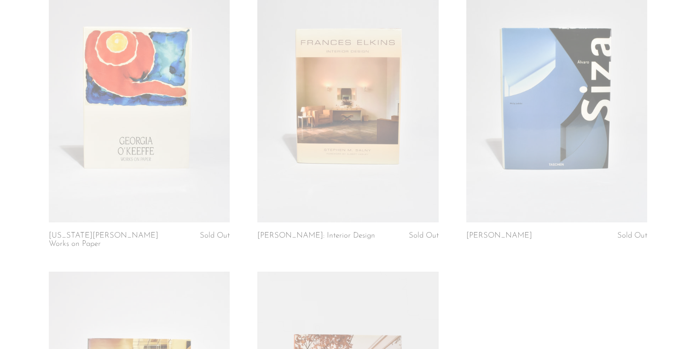
scroll to position [1606, 0]
click at [404, 118] on link at bounding box center [347, 95] width 181 height 254
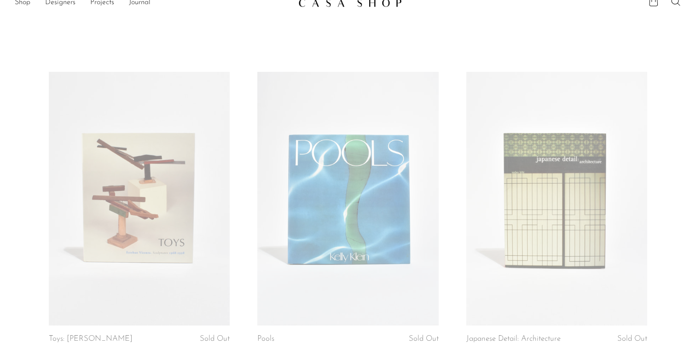
scroll to position [0, 0]
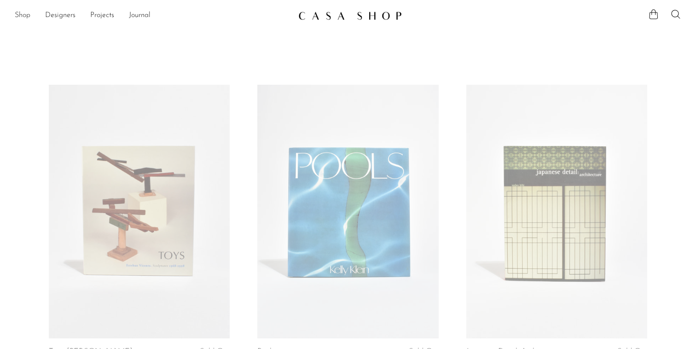
click at [25, 12] on link "Shop" at bounding box center [23, 16] width 16 height 12
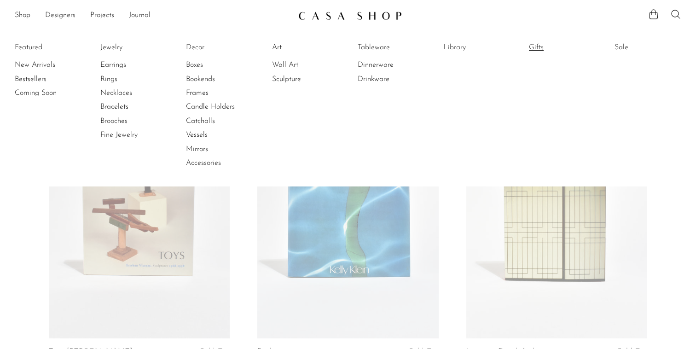
click at [532, 46] on link "Gifts" at bounding box center [563, 47] width 69 height 10
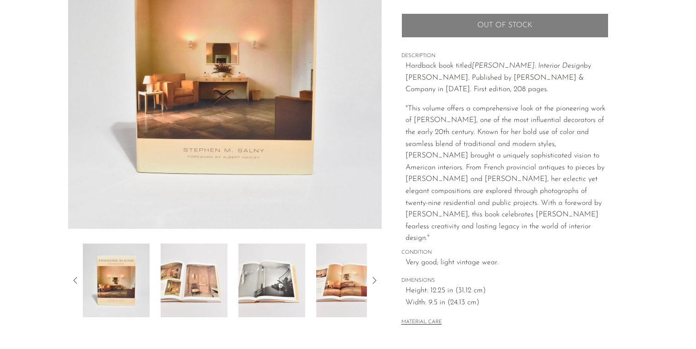
scroll to position [163, 0]
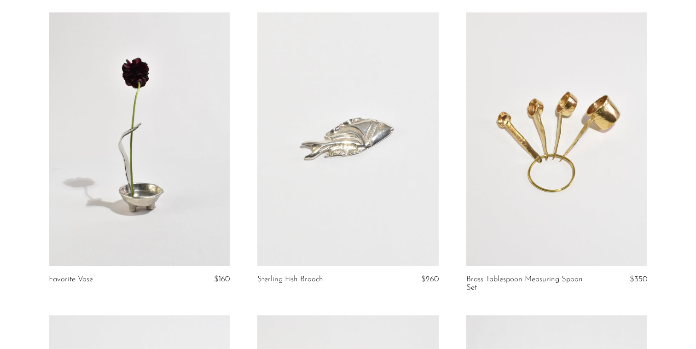
scroll to position [83, 0]
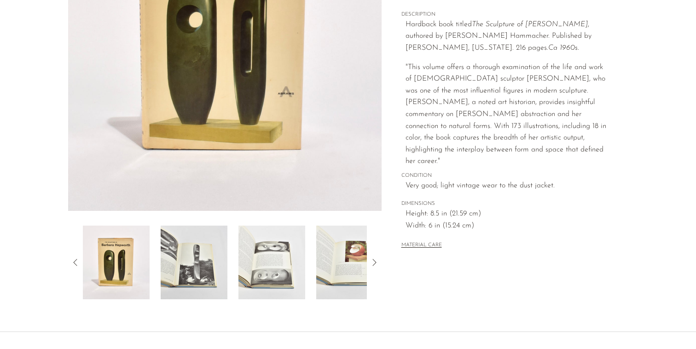
scroll to position [183, 0]
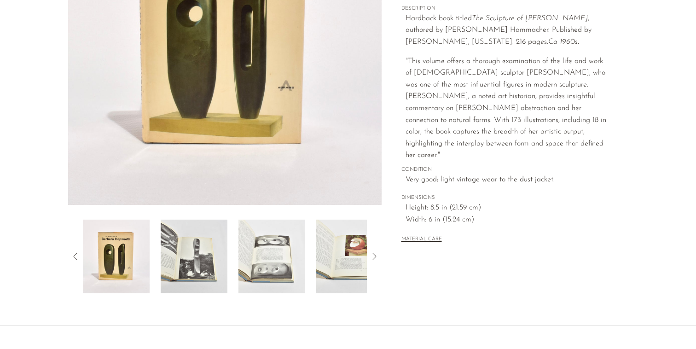
click at [227, 264] on div at bounding box center [225, 257] width 284 height 74
click at [211, 268] on img at bounding box center [194, 257] width 67 height 74
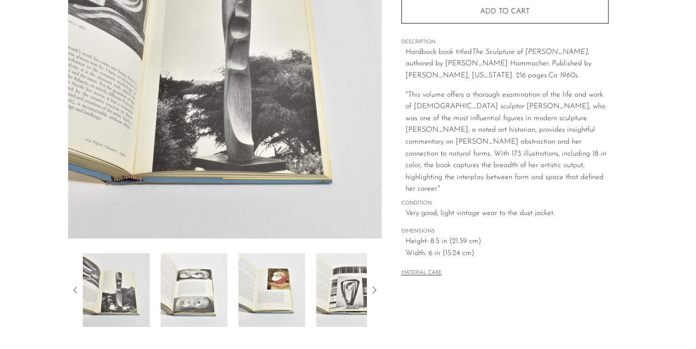
scroll to position [145, 0]
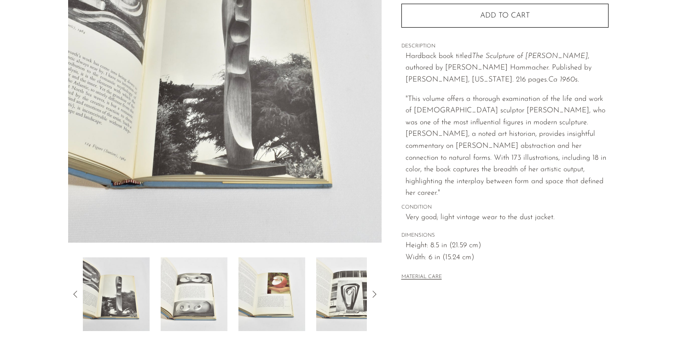
click at [377, 292] on icon at bounding box center [374, 294] width 11 height 11
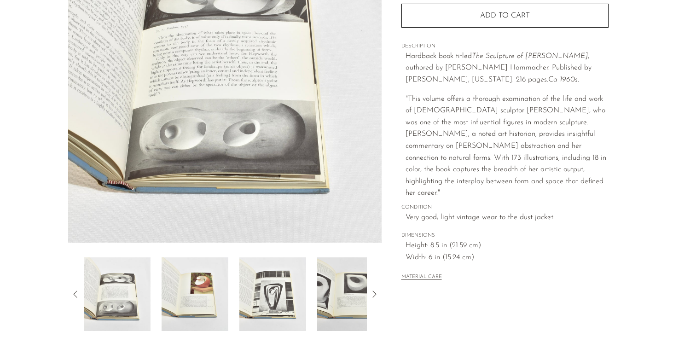
click at [377, 293] on icon at bounding box center [374, 294] width 11 height 11
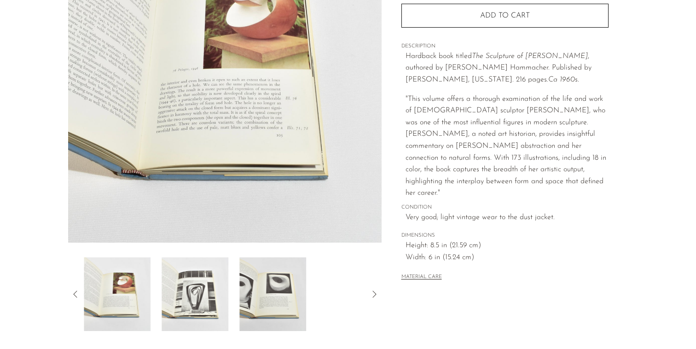
click at [377, 293] on icon at bounding box center [374, 294] width 11 height 11
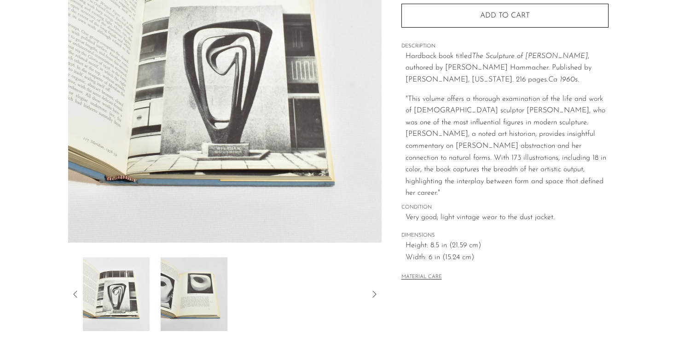
click at [77, 292] on icon at bounding box center [75, 294] width 11 height 11
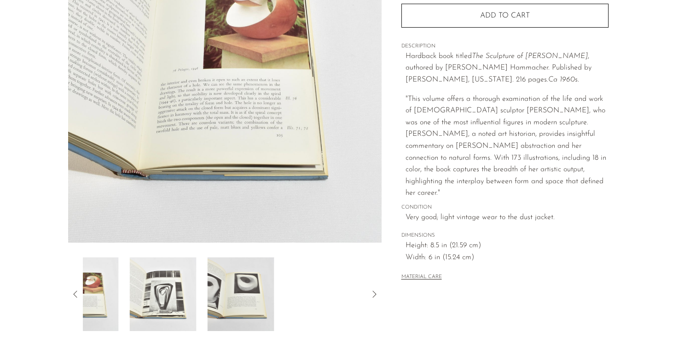
click at [77, 292] on icon at bounding box center [75, 294] width 11 height 11
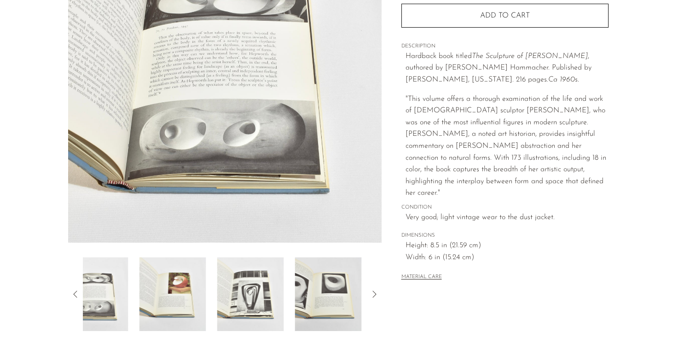
click at [77, 292] on icon at bounding box center [75, 294] width 11 height 11
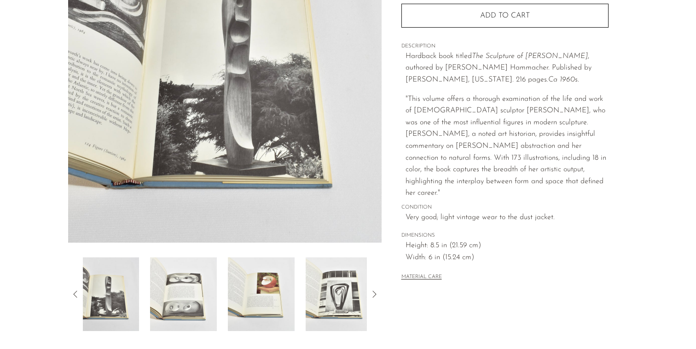
click at [77, 292] on icon at bounding box center [75, 294] width 11 height 11
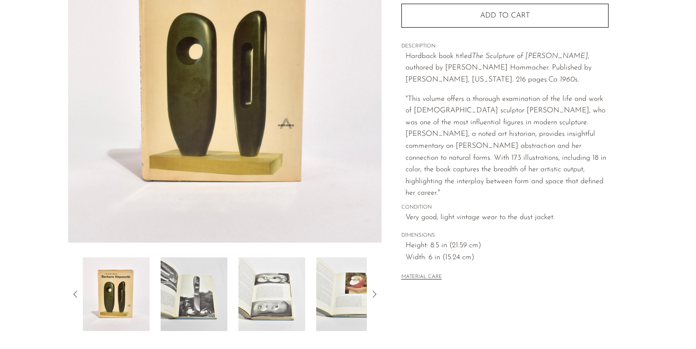
click at [28, 273] on section "Barbara Hepworth $200" at bounding box center [348, 114] width 696 height 434
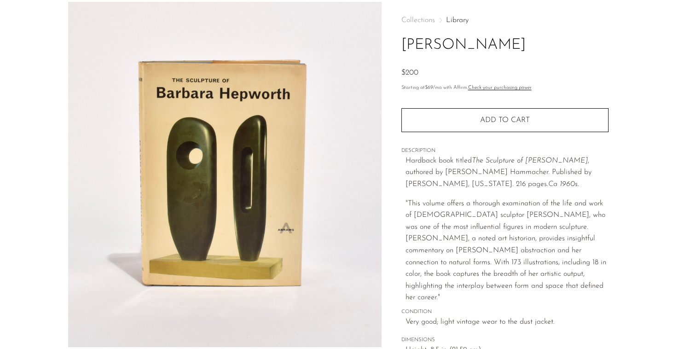
scroll to position [0, 0]
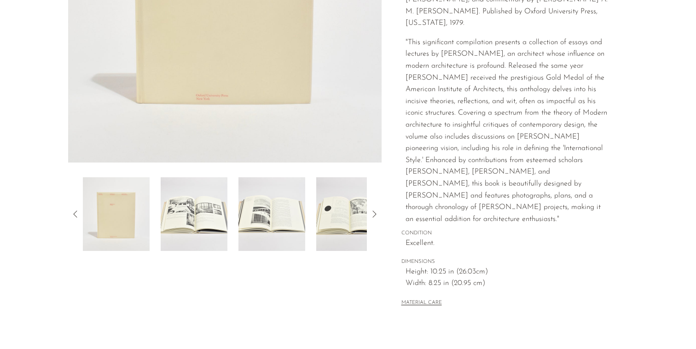
scroll to position [220, 0]
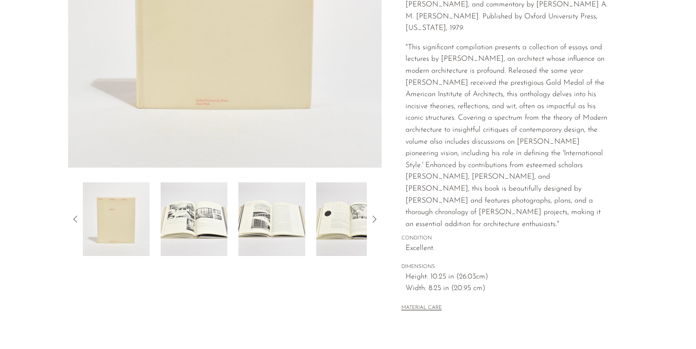
click at [377, 220] on icon at bounding box center [374, 219] width 11 height 11
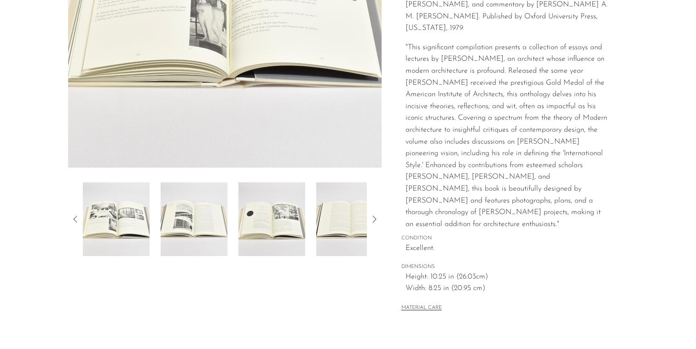
click at [377, 220] on icon at bounding box center [374, 219] width 11 height 11
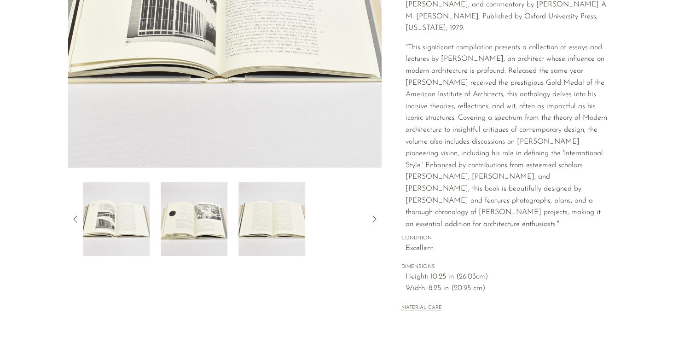
click at [377, 220] on icon at bounding box center [374, 219] width 11 height 11
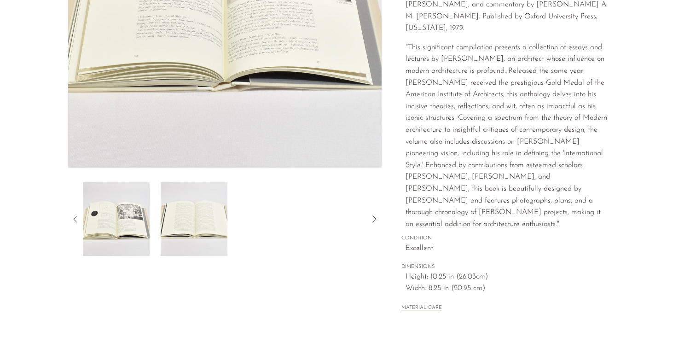
click at [81, 219] on div at bounding box center [224, 219] width 313 height 74
click at [76, 219] on icon at bounding box center [75, 219] width 11 height 11
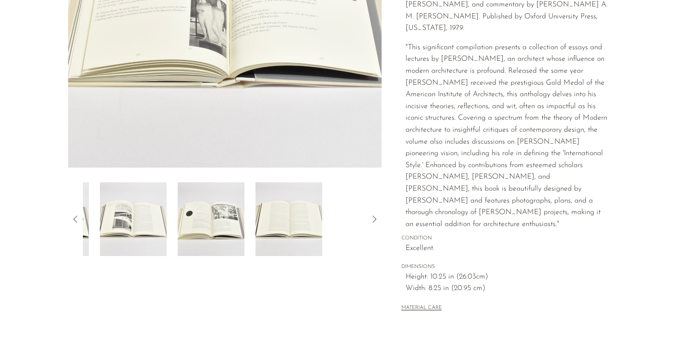
click at [76, 219] on icon at bounding box center [75, 219] width 11 height 11
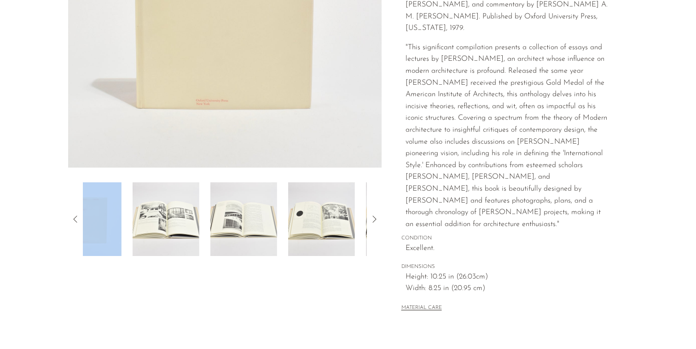
click at [76, 219] on icon at bounding box center [75, 219] width 11 height 11
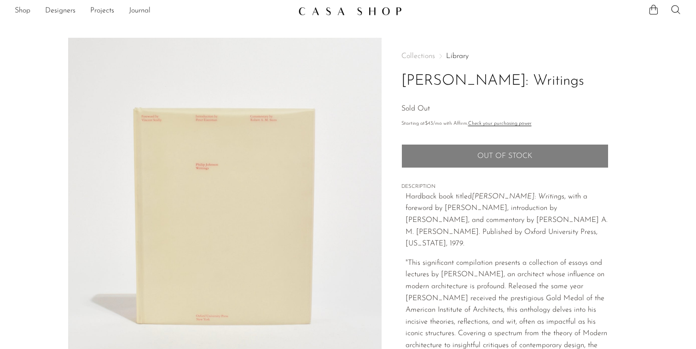
scroll to position [0, 0]
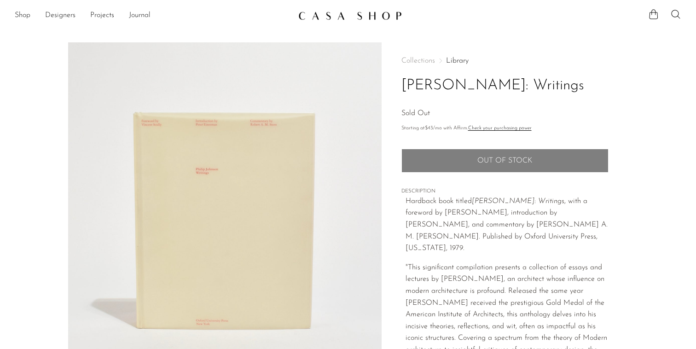
drag, startPoint x: 553, startPoint y: 87, endPoint x: 403, endPoint y: 88, distance: 150.5
click at [403, 88] on h1 "Philip Johnson: Writings" at bounding box center [504, 85] width 207 height 23
copy h1 "Philip Johnson: Writings"
click at [655, 112] on section "Philip Johnson: Writings Sold Out" at bounding box center [348, 295] width 696 height 506
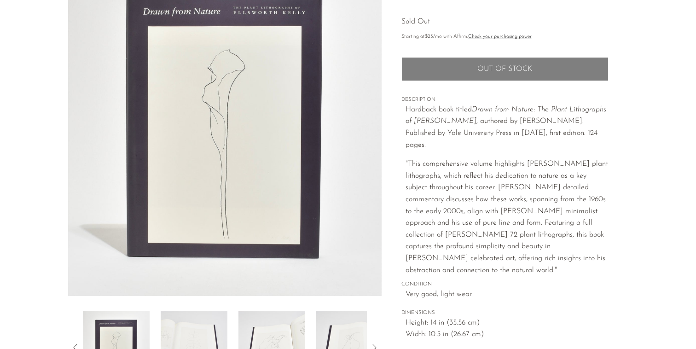
scroll to position [93, 0]
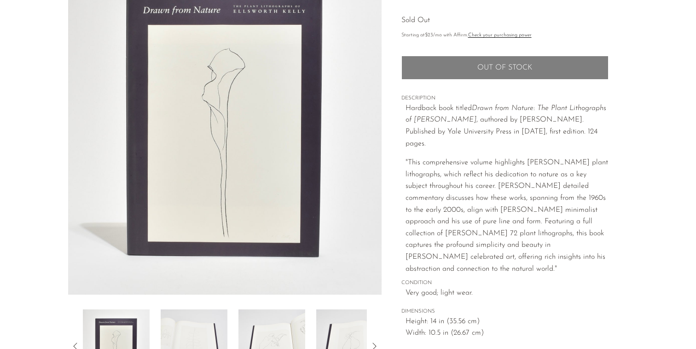
click at [356, 332] on img at bounding box center [349, 346] width 67 height 74
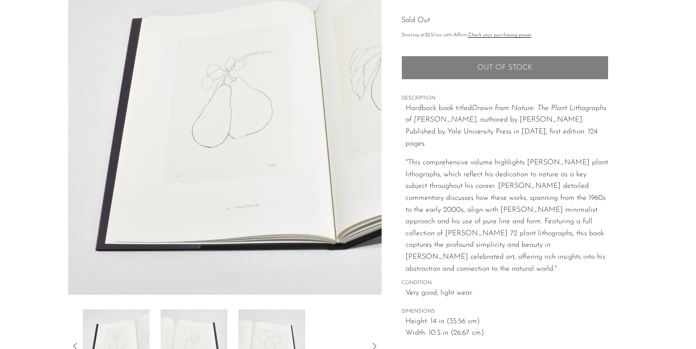
scroll to position [109, 0]
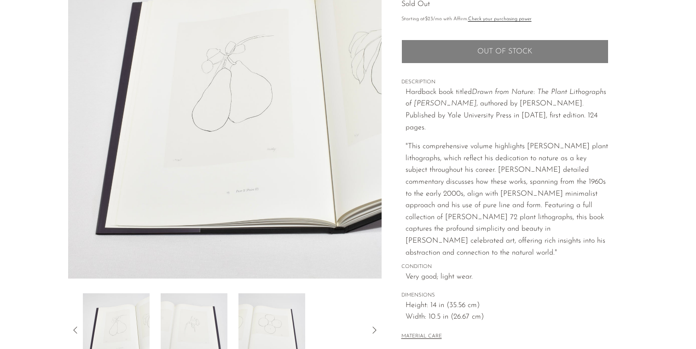
click at [375, 328] on icon at bounding box center [374, 330] width 11 height 11
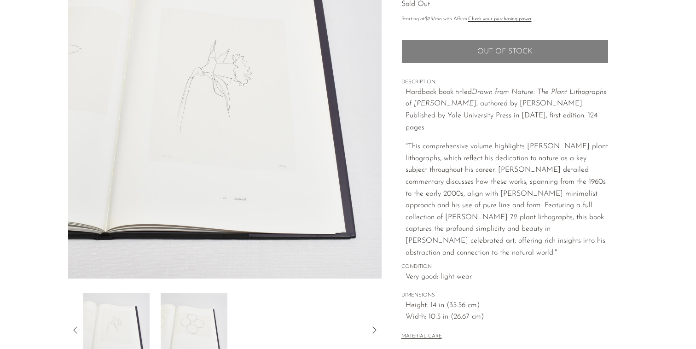
click at [375, 328] on icon at bounding box center [374, 330] width 11 height 11
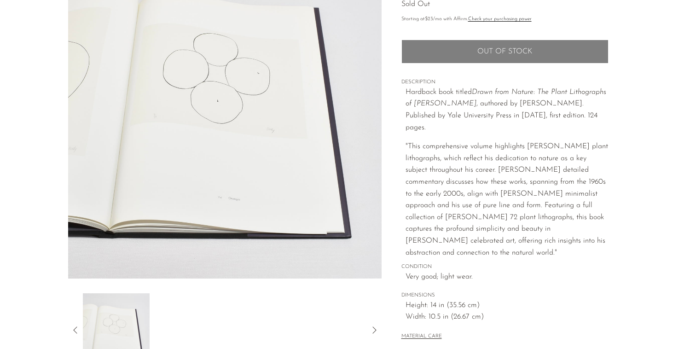
click at [75, 330] on icon at bounding box center [75, 330] width 11 height 11
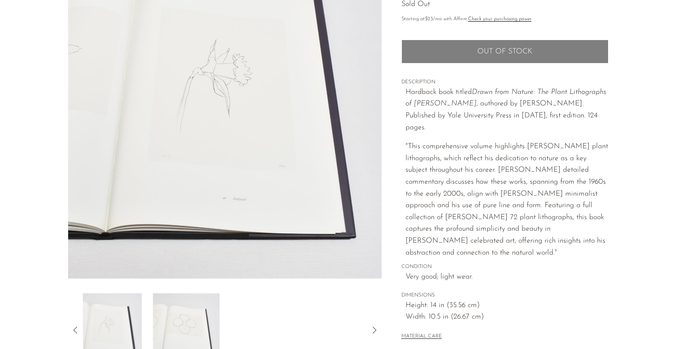
click at [75, 330] on icon at bounding box center [75, 330] width 11 height 11
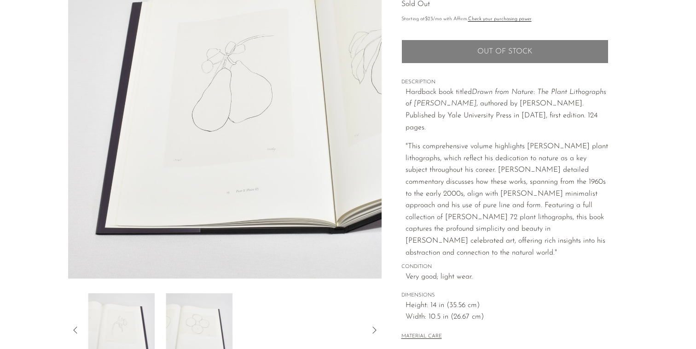
click at [75, 330] on icon at bounding box center [75, 330] width 11 height 11
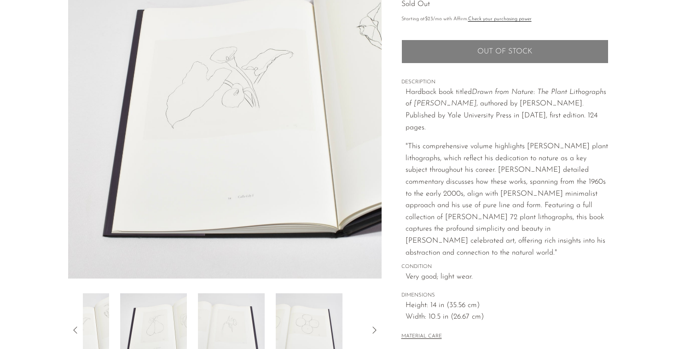
click at [75, 330] on icon at bounding box center [75, 330] width 11 height 11
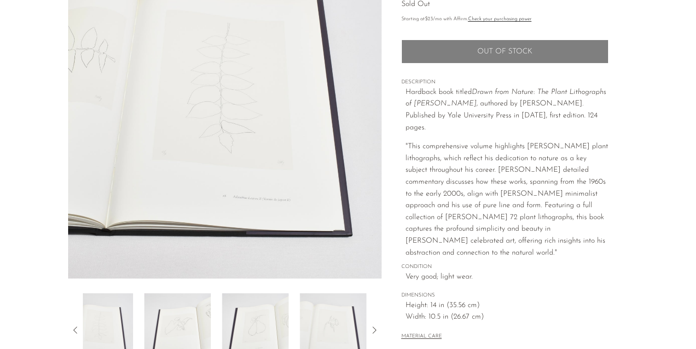
click at [75, 330] on icon at bounding box center [75, 330] width 11 height 11
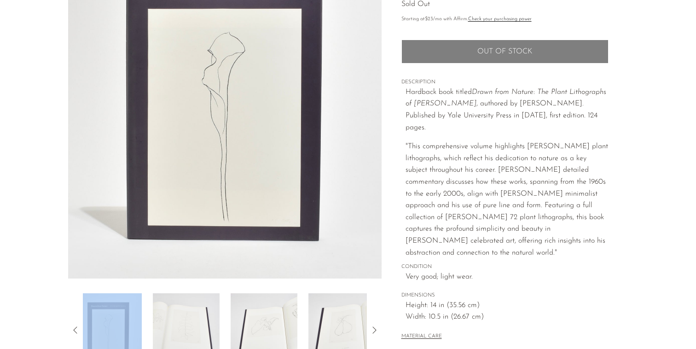
click at [75, 330] on icon at bounding box center [75, 330] width 11 height 11
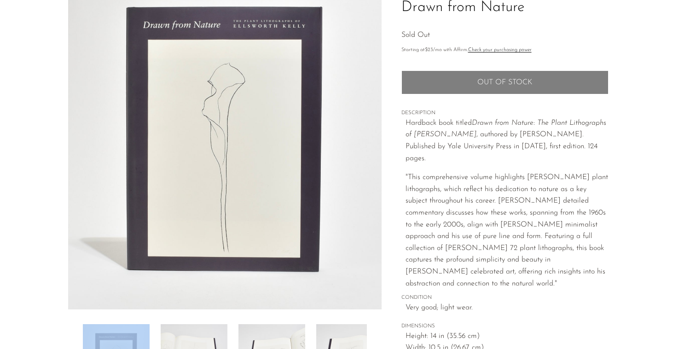
scroll to position [0, 0]
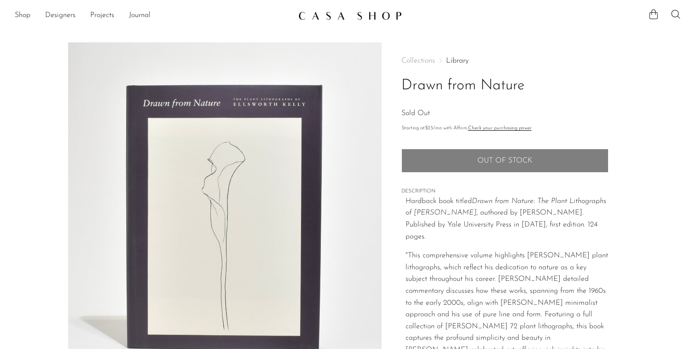
click at [566, 77] on h1 "Drawn from Nature" at bounding box center [504, 85] width 207 height 23
drag, startPoint x: 532, startPoint y: 89, endPoint x: 402, endPoint y: 91, distance: 129.4
click at [402, 91] on h1 "Drawn from Nature" at bounding box center [504, 85] width 207 height 23
copy h1 "Drawn from Nature"
click at [515, 52] on div "Collections Library Drawn from Nature Sold Out Starting at $23 /mo with Affirm.…" at bounding box center [504, 253] width 207 height 423
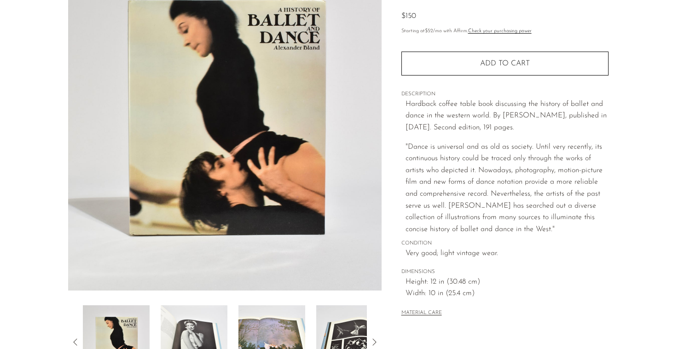
scroll to position [103, 0]
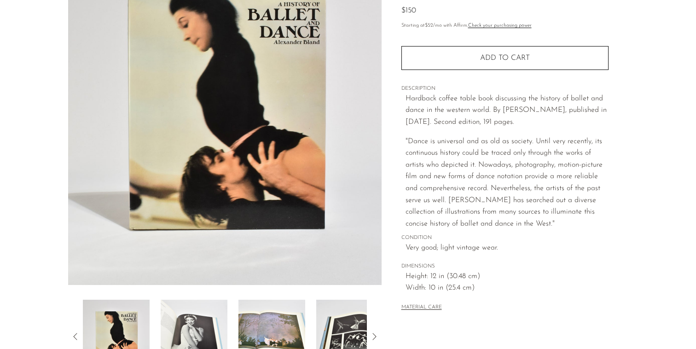
click at [373, 338] on icon at bounding box center [374, 336] width 11 height 11
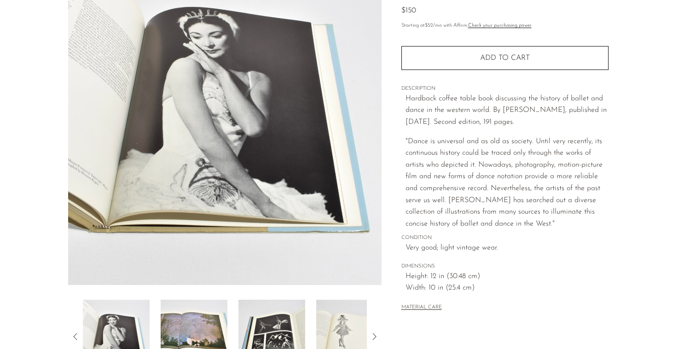
click at [373, 338] on icon at bounding box center [374, 336] width 11 height 11
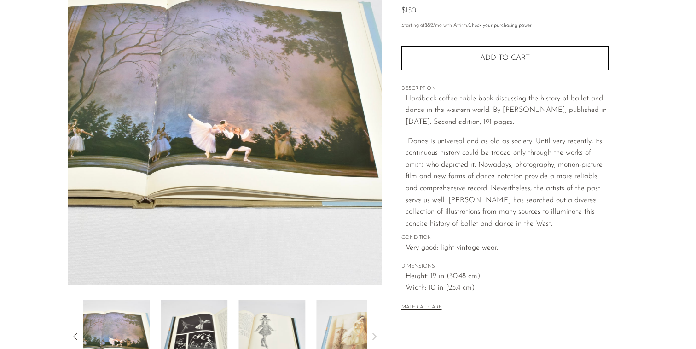
click at [373, 338] on icon at bounding box center [374, 336] width 11 height 11
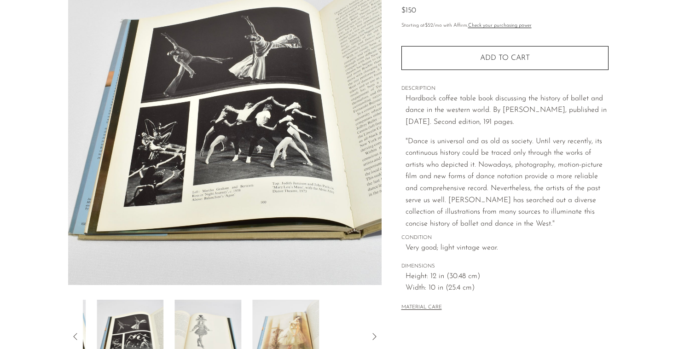
click at [373, 338] on icon at bounding box center [374, 336] width 11 height 11
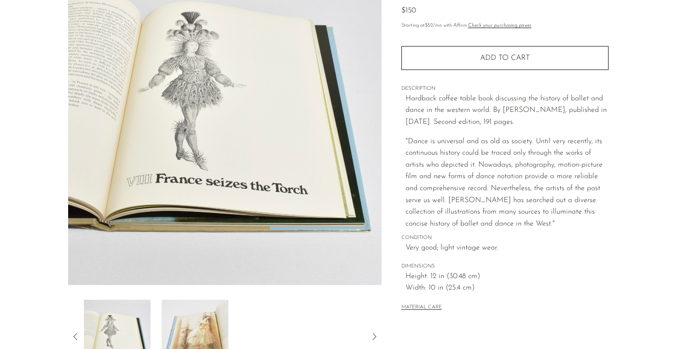
click at [373, 338] on icon at bounding box center [374, 336] width 11 height 11
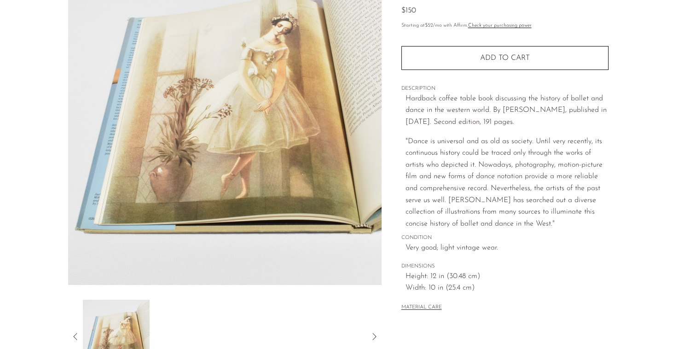
click at [373, 338] on icon at bounding box center [374, 336] width 11 height 11
click at [78, 335] on icon at bounding box center [75, 336] width 11 height 11
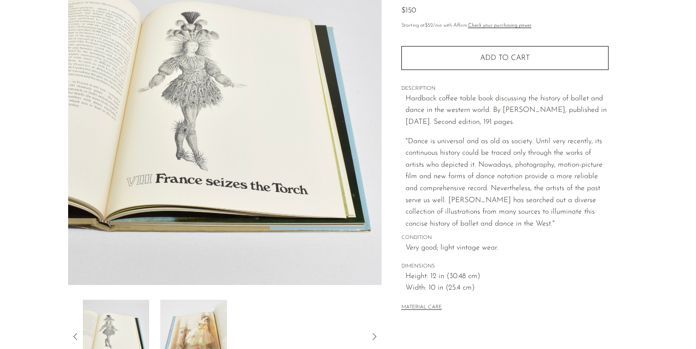
click at [78, 335] on icon at bounding box center [75, 336] width 11 height 11
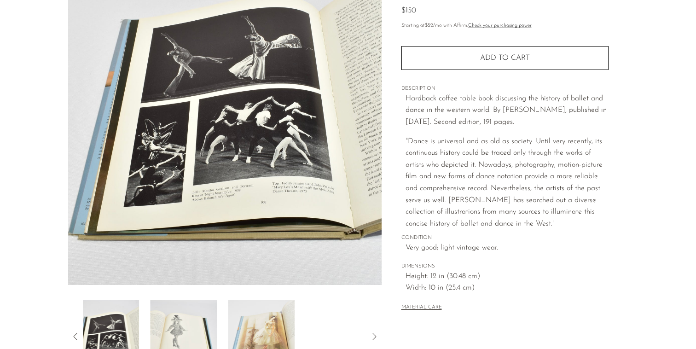
click at [78, 335] on icon at bounding box center [75, 336] width 11 height 11
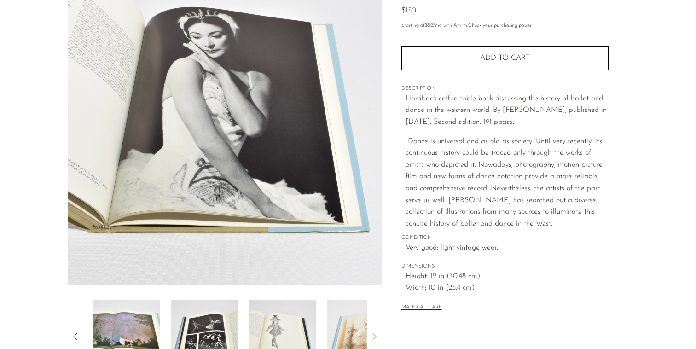
click at [78, 335] on icon at bounding box center [75, 336] width 11 height 11
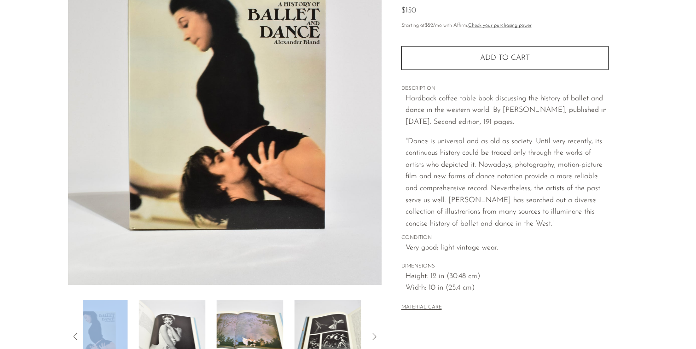
click at [78, 335] on icon at bounding box center [75, 336] width 11 height 11
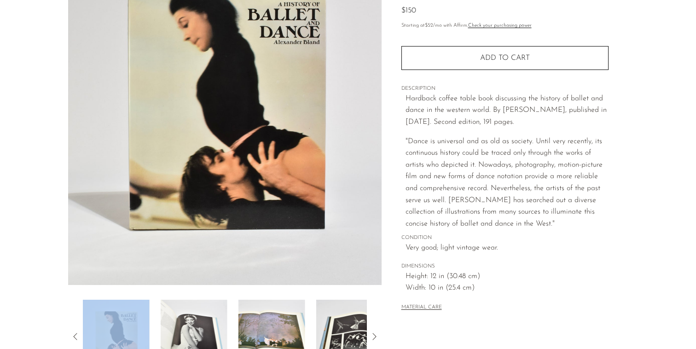
click at [78, 335] on icon at bounding box center [75, 336] width 11 height 11
click at [118, 327] on img at bounding box center [116, 337] width 67 height 74
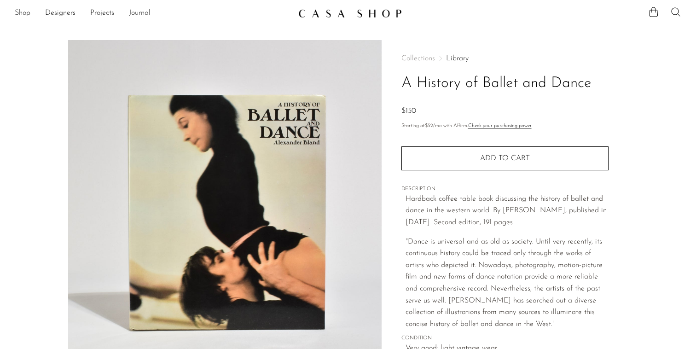
scroll to position [0, 0]
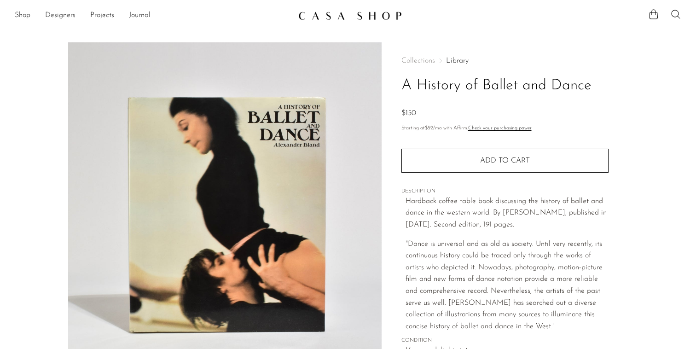
drag, startPoint x: 594, startPoint y: 84, endPoint x: 406, endPoint y: 87, distance: 188.3
click at [406, 87] on h1 "A History of Ballet and Dance" at bounding box center [504, 85] width 207 height 23
copy h1 "A History of Ballet and Dance"
click at [475, 43] on div "Collections Library A History of Ballet and Dance $150 Starting at $52 /mo with…" at bounding box center [504, 236] width 207 height 388
